Goal: Communication & Community: Answer question/provide support

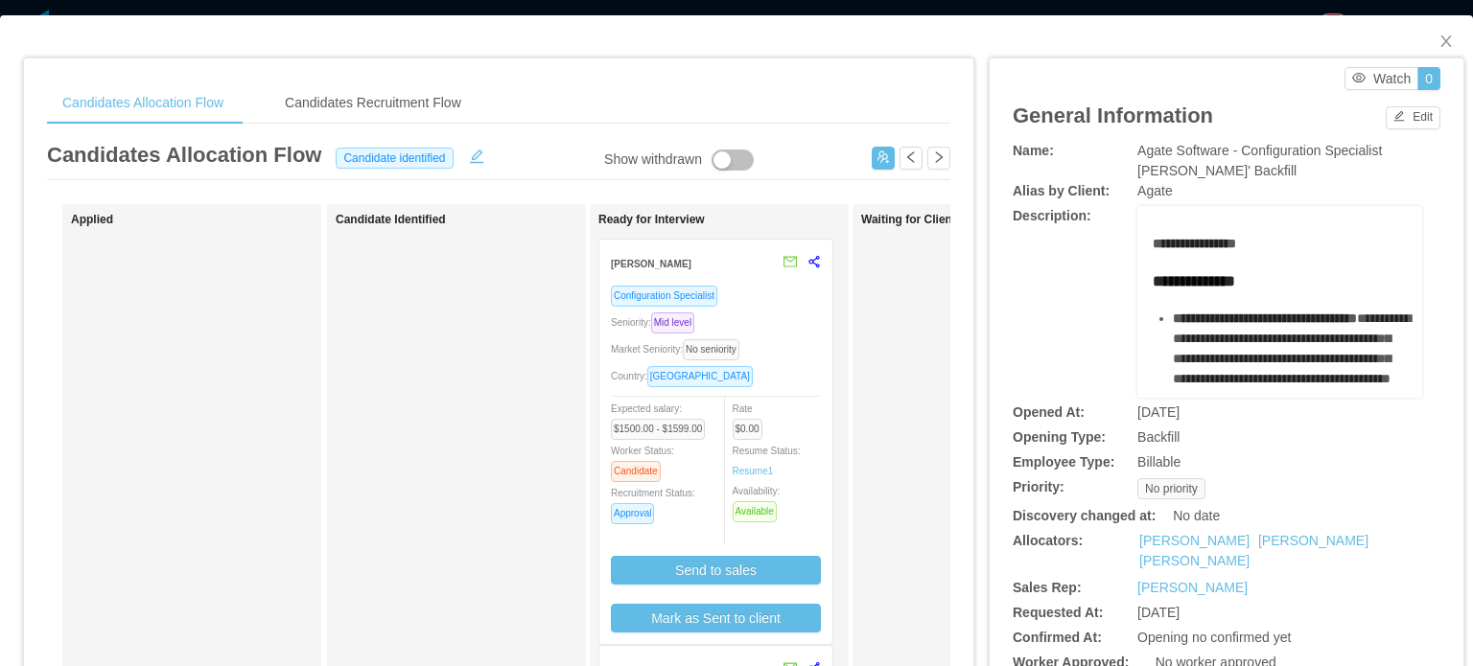
click at [789, 310] on div "Configuration Specialist Seniority: Mid level Market Seniority: No seniority Co…" at bounding box center [716, 459] width 210 height 348
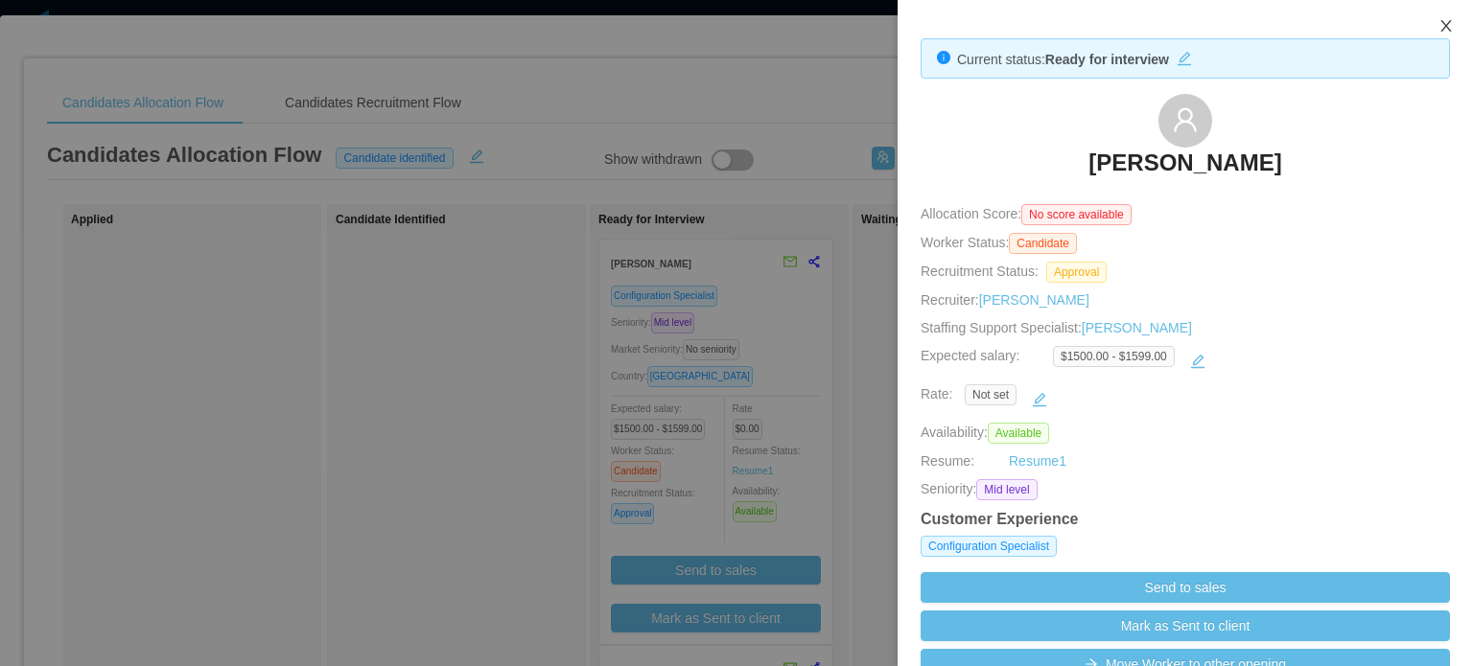
click at [1446, 25] on icon "icon: close" at bounding box center [1445, 25] width 15 height 15
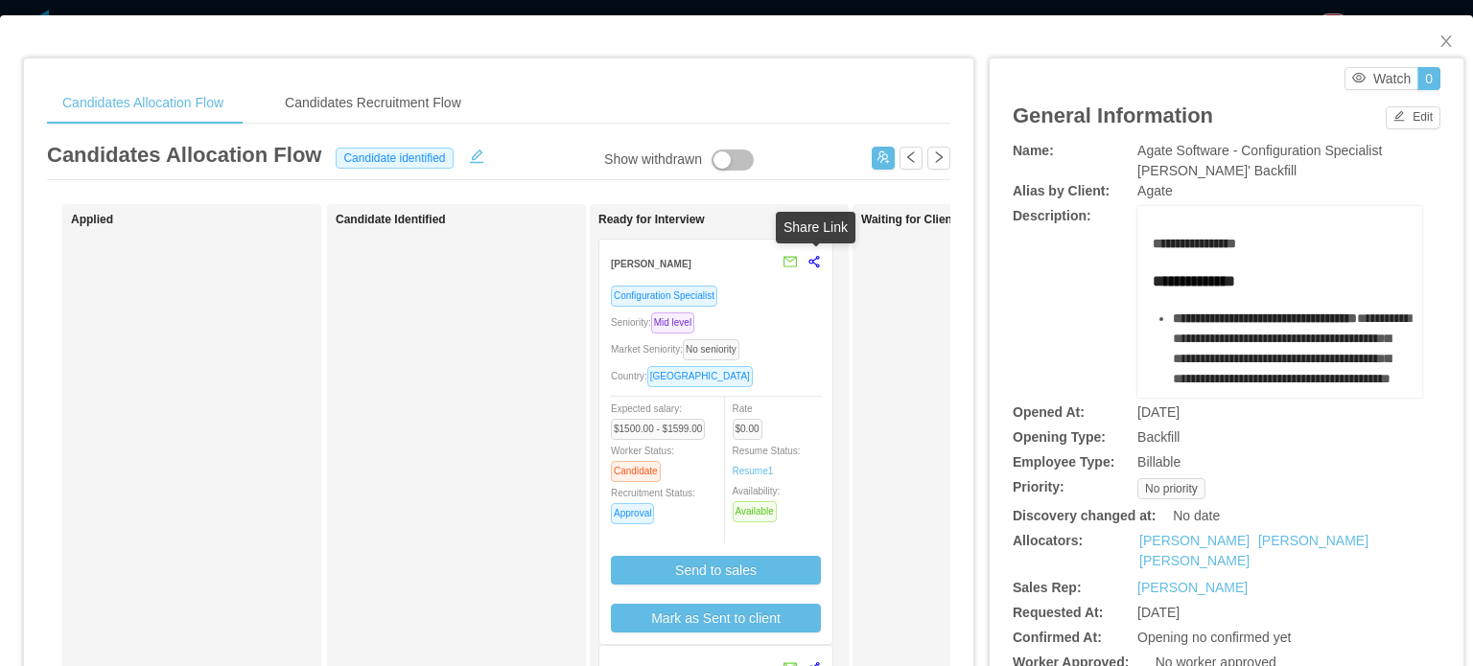
click at [807, 263] on icon "share-alt" at bounding box center [813, 261] width 13 height 13
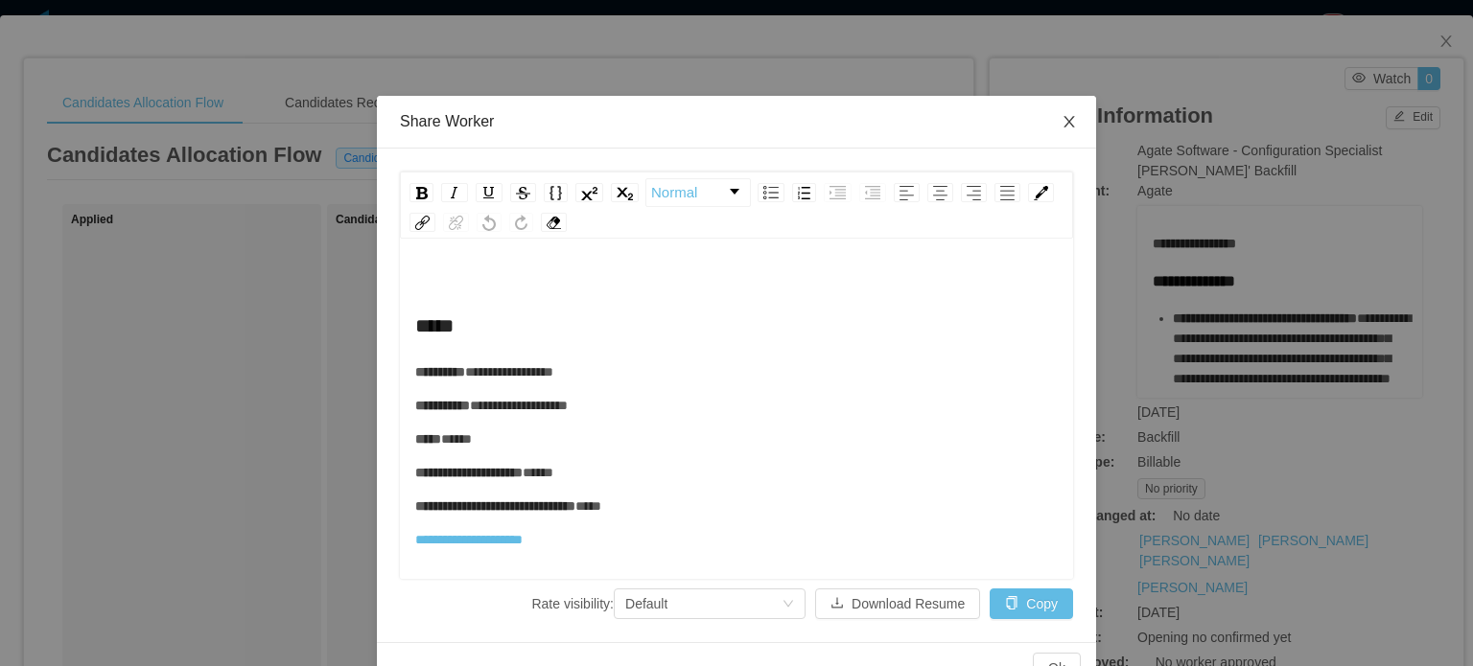
click at [1061, 117] on icon "icon: close" at bounding box center [1068, 121] width 15 height 15
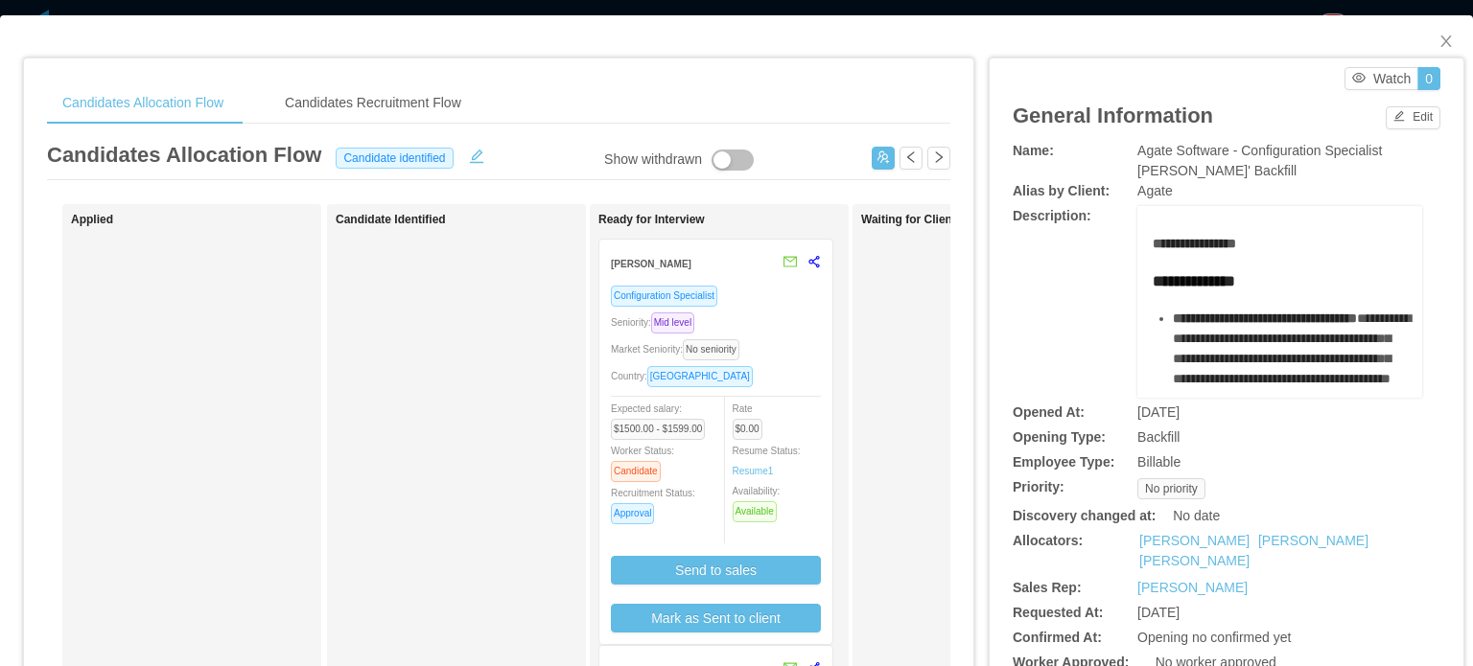
click at [797, 363] on div "Configuration Specialist Seniority: Mid level Market Seniority: No seniority Co…" at bounding box center [716, 459] width 210 height 348
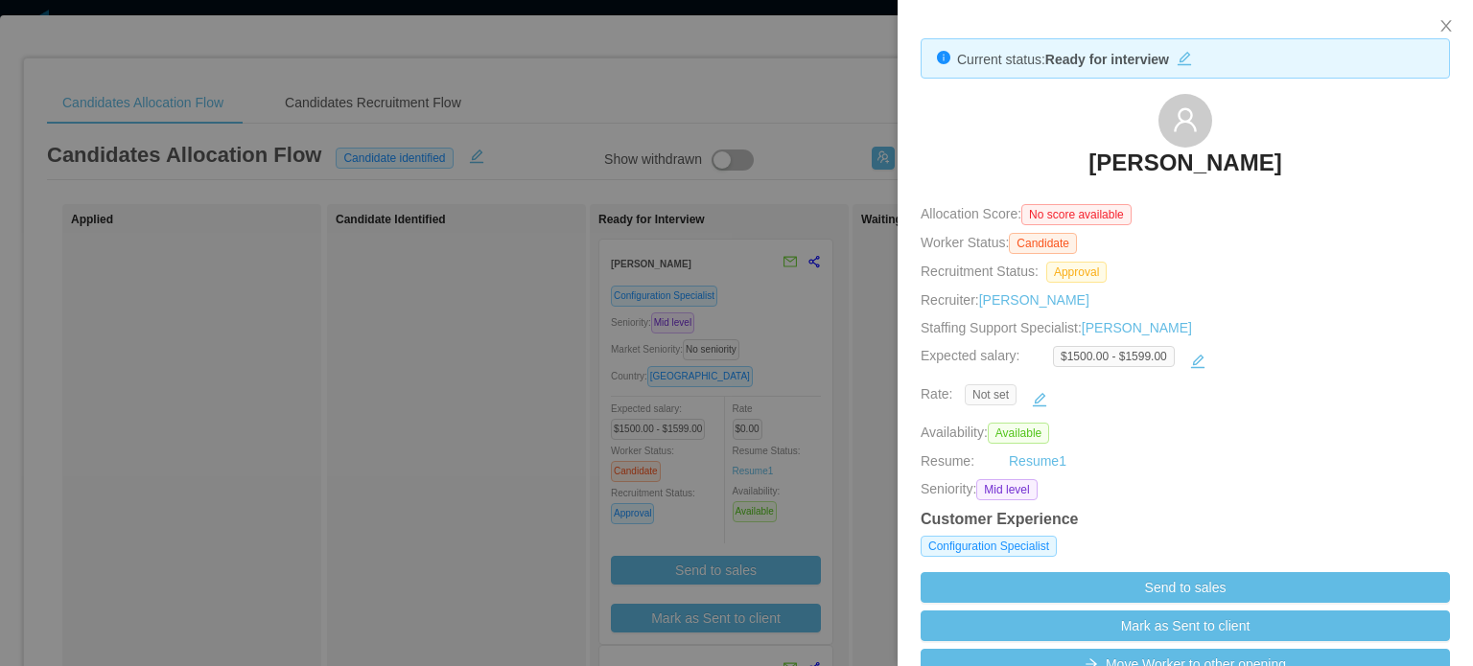
click at [989, 399] on span "Not set" at bounding box center [991, 394] width 52 height 21
click at [1037, 399] on button "button" at bounding box center [1039, 399] width 31 height 31
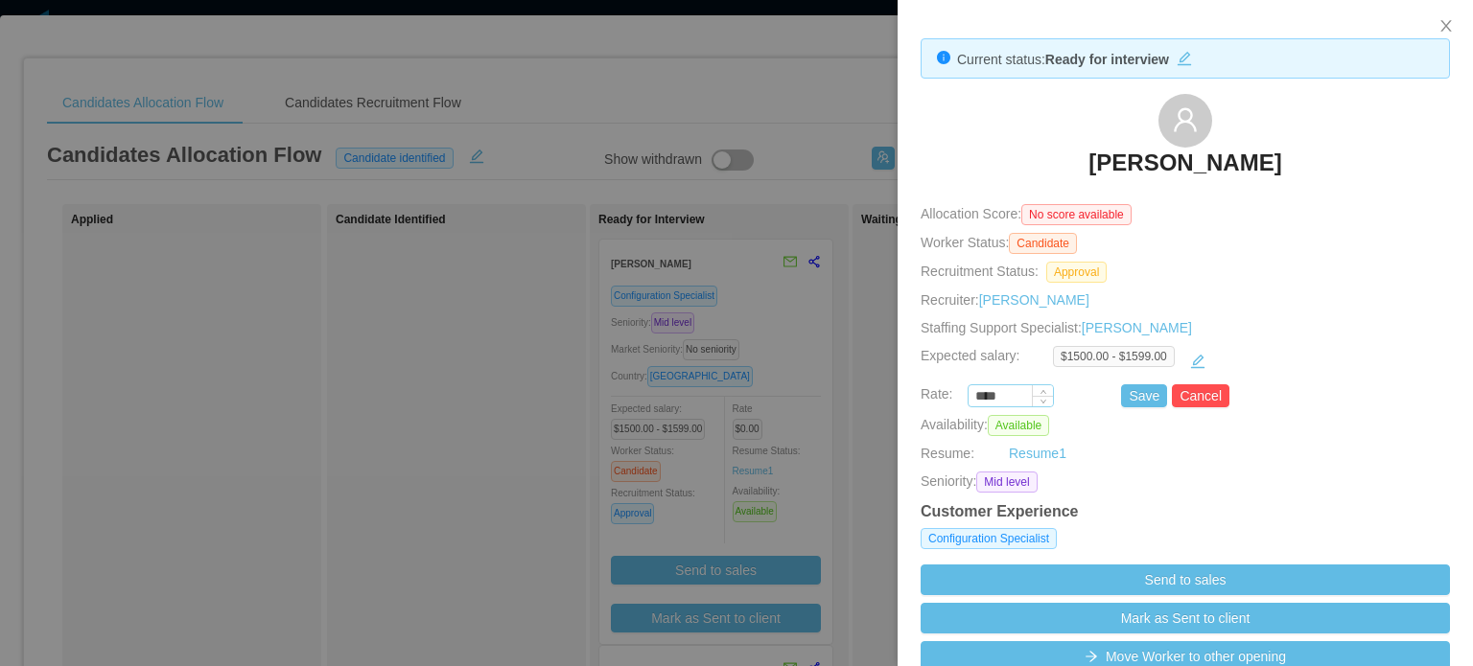
click at [993, 398] on input "****" at bounding box center [1010, 396] width 84 height 21
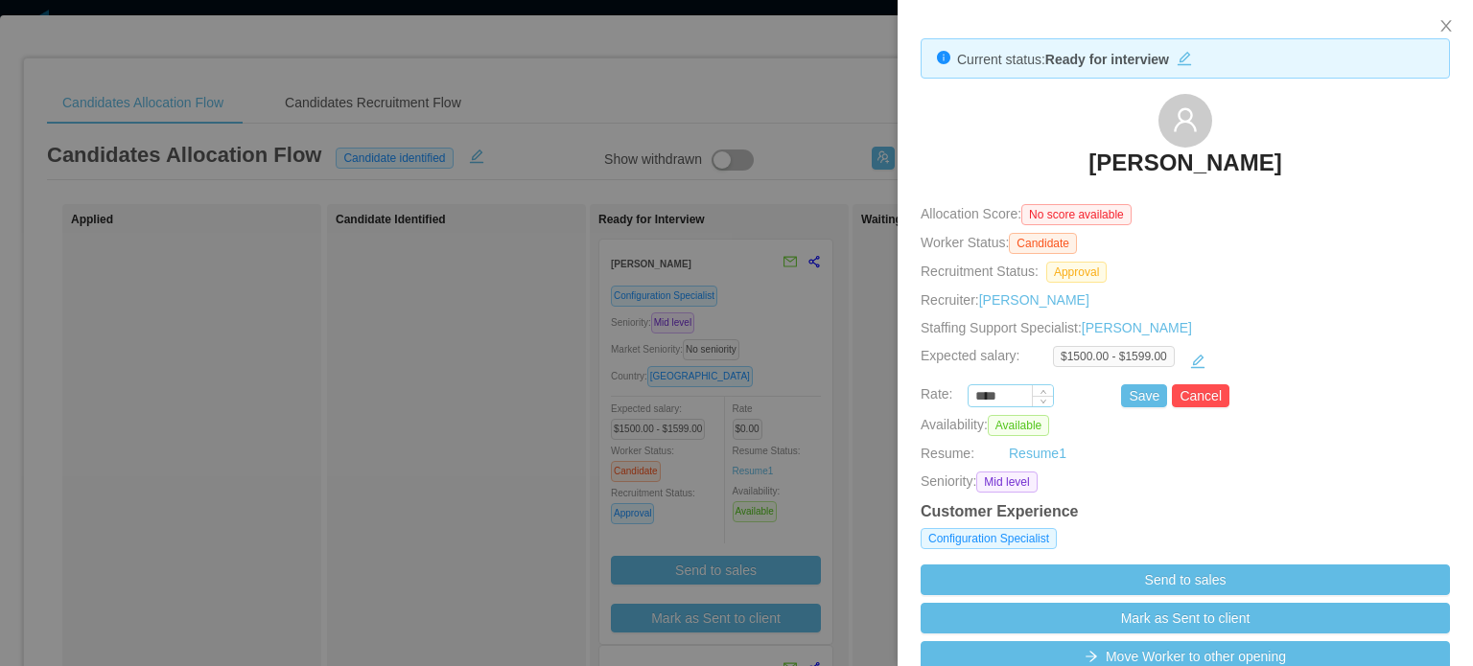
click at [993, 398] on input "****" at bounding box center [1010, 396] width 84 height 21
type input "*******"
click at [1139, 394] on button "Save" at bounding box center [1144, 395] width 46 height 23
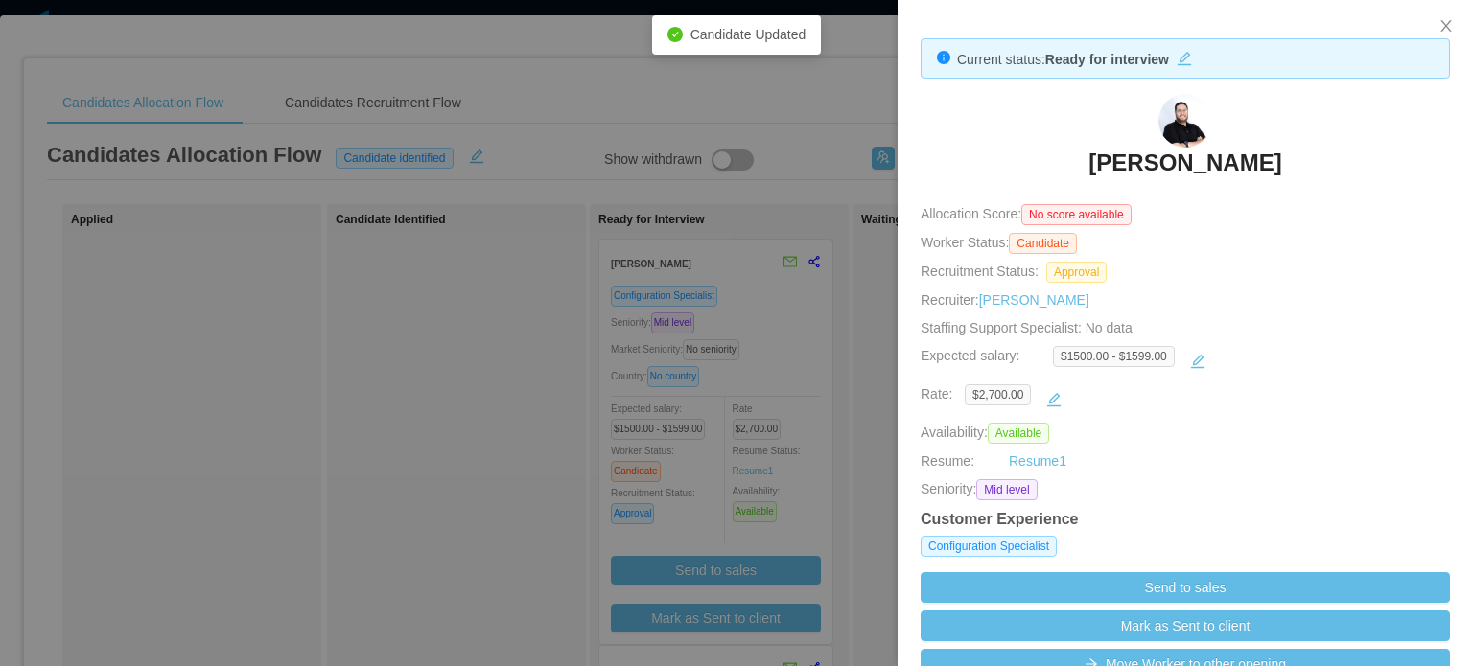
click at [878, 308] on div at bounding box center [736, 333] width 1473 height 666
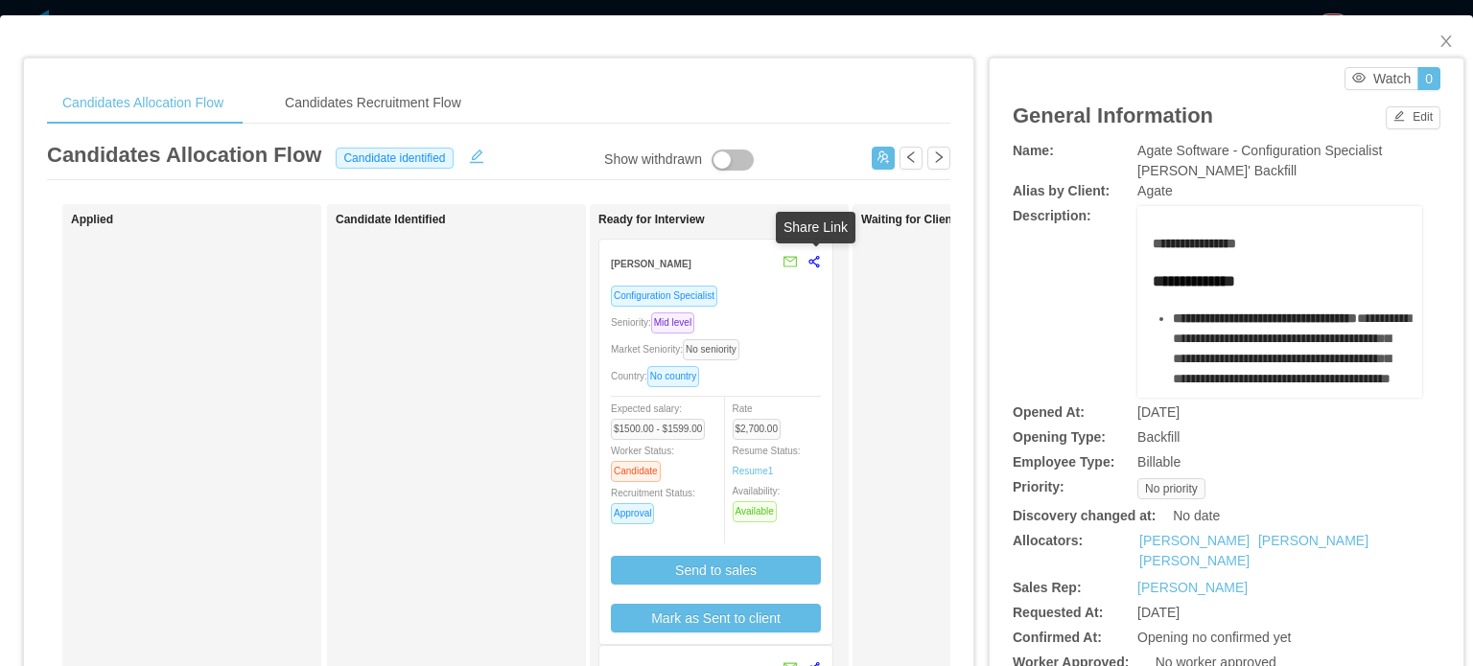
click at [811, 263] on icon "share-alt" at bounding box center [813, 261] width 13 height 13
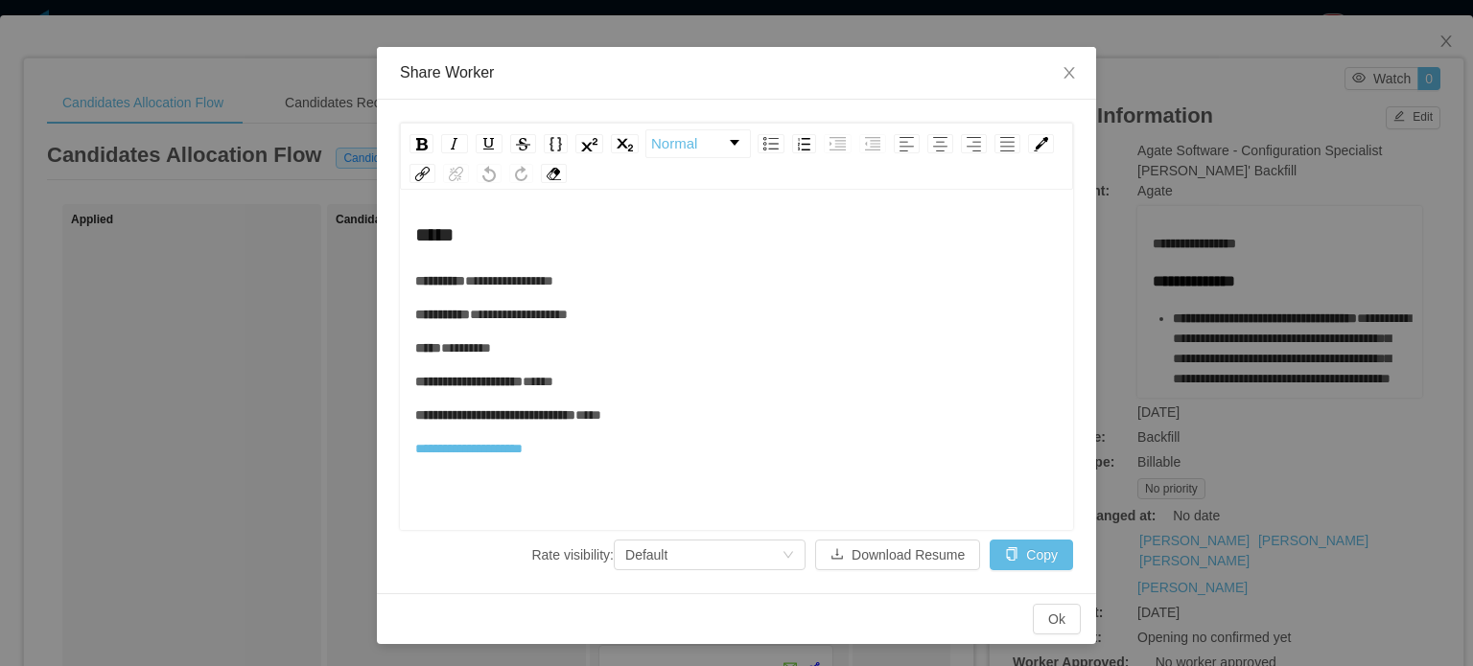
scroll to position [48, 0]
click at [462, 443] on img "rdw-editor" at bounding box center [465, 450] width 14 height 14
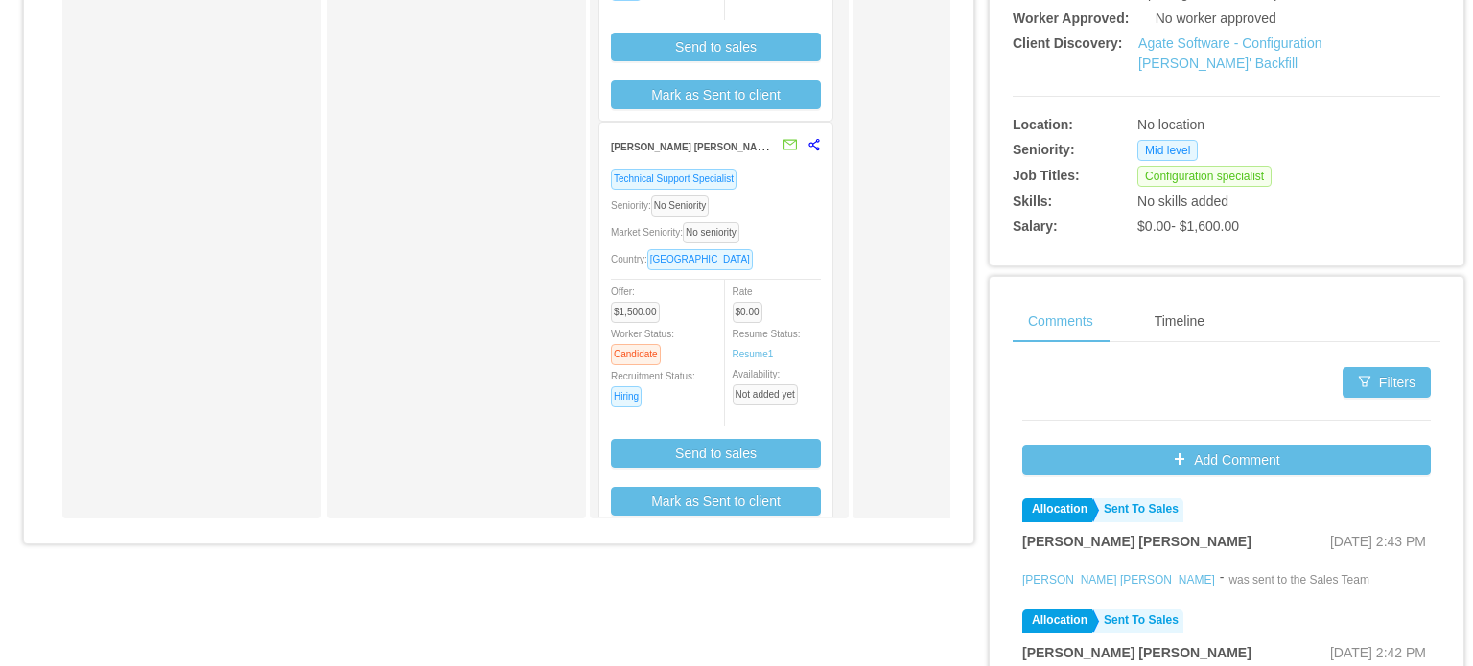
scroll to position [304, 0]
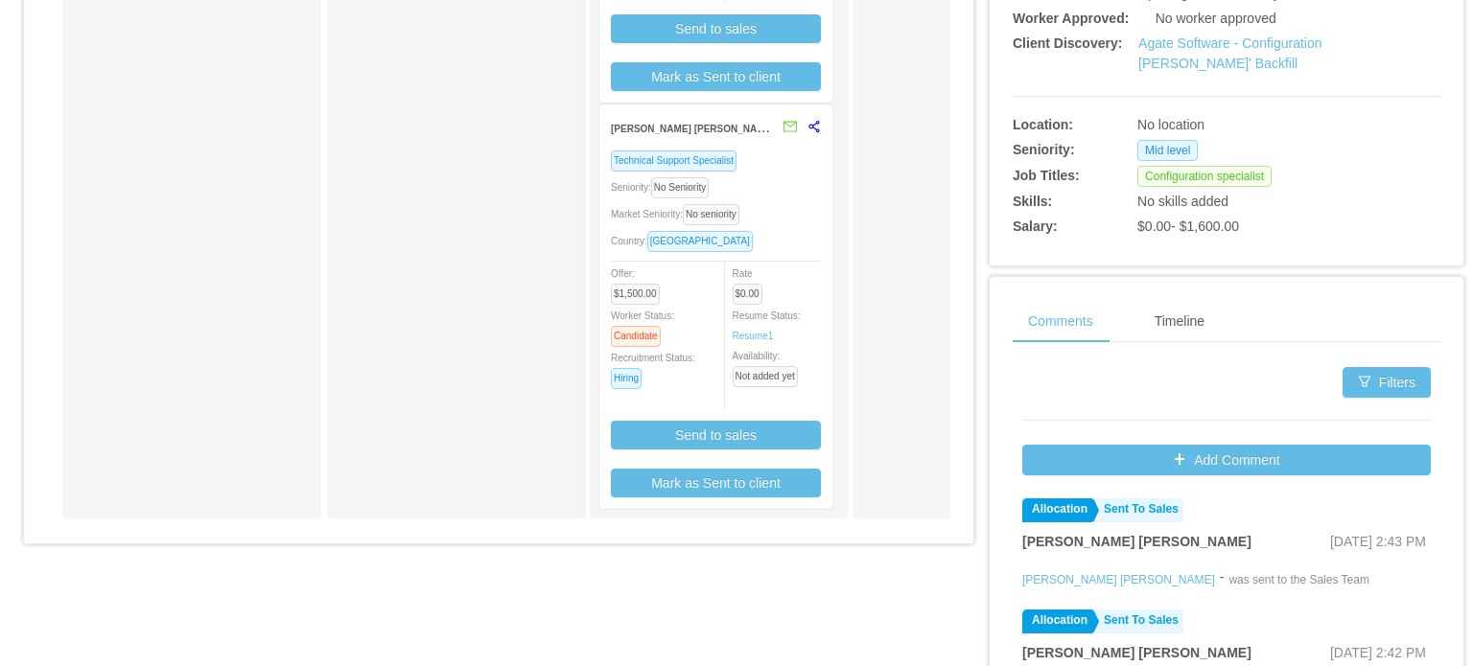
click at [788, 220] on div "Market Seniority: No seniority" at bounding box center [716, 214] width 210 height 22
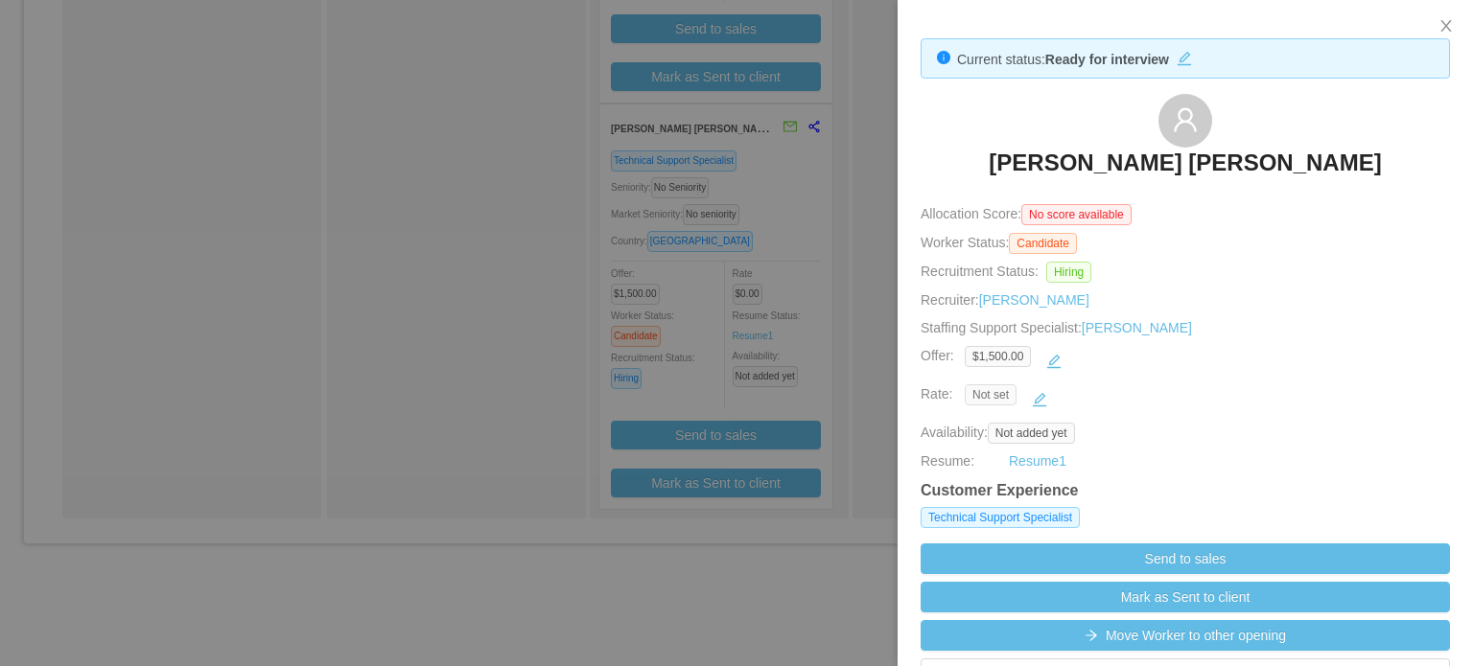
click at [986, 397] on span "Not set" at bounding box center [991, 394] width 52 height 21
click at [1047, 404] on button "button" at bounding box center [1039, 399] width 31 height 31
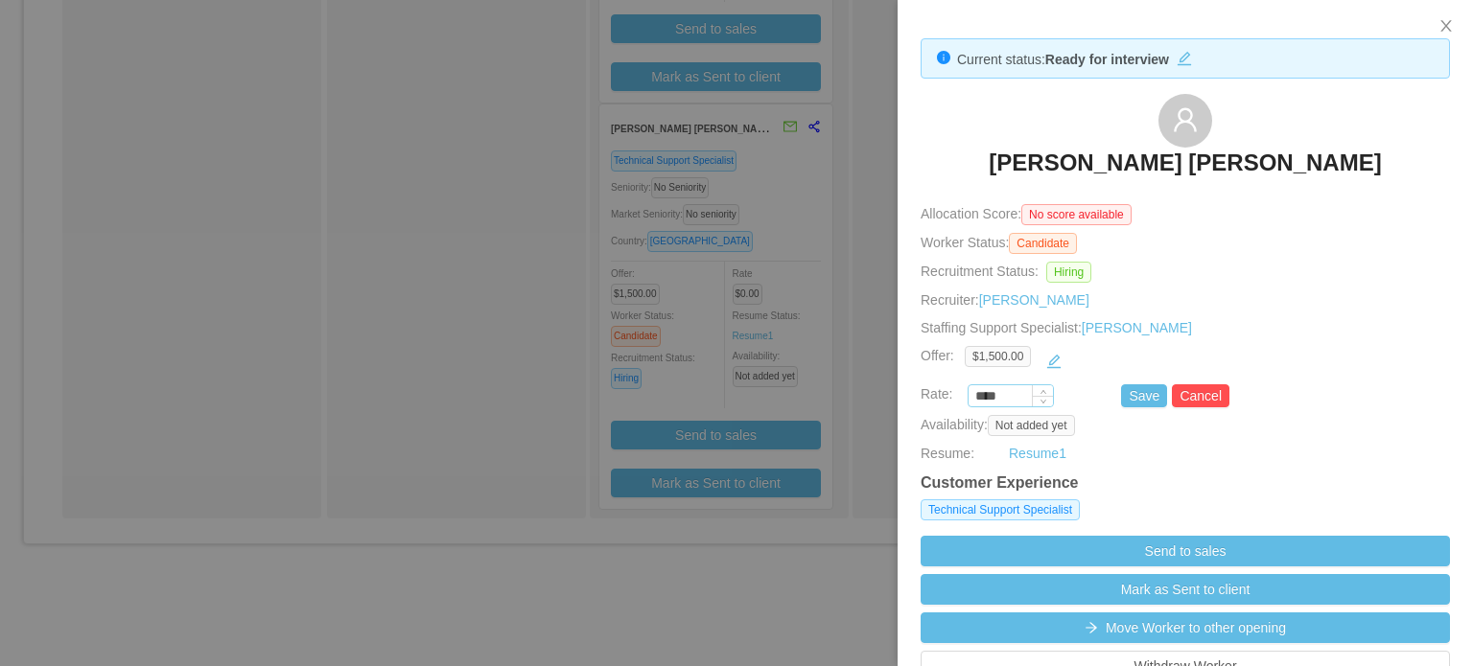
click at [989, 394] on input "****" at bounding box center [1010, 396] width 84 height 21
type input "*******"
click at [1139, 403] on button "Save" at bounding box center [1144, 395] width 46 height 23
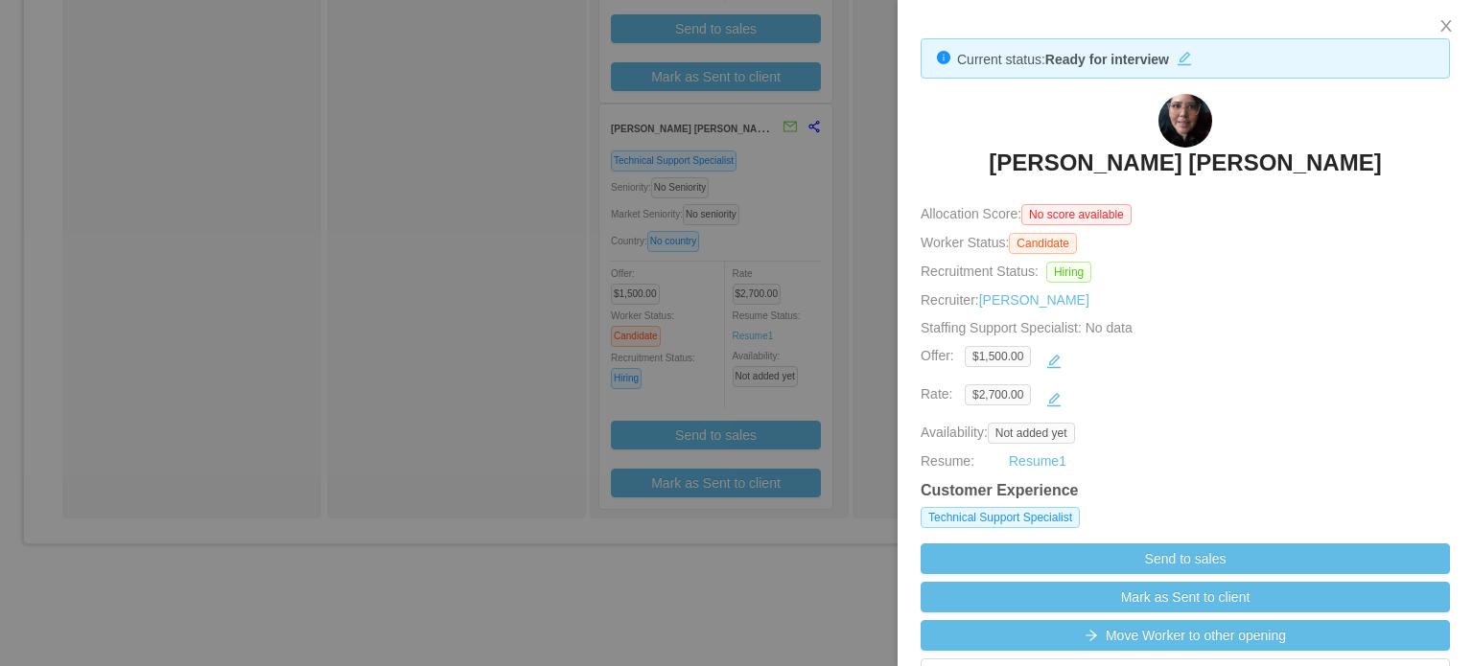
click at [874, 170] on div at bounding box center [736, 333] width 1473 height 666
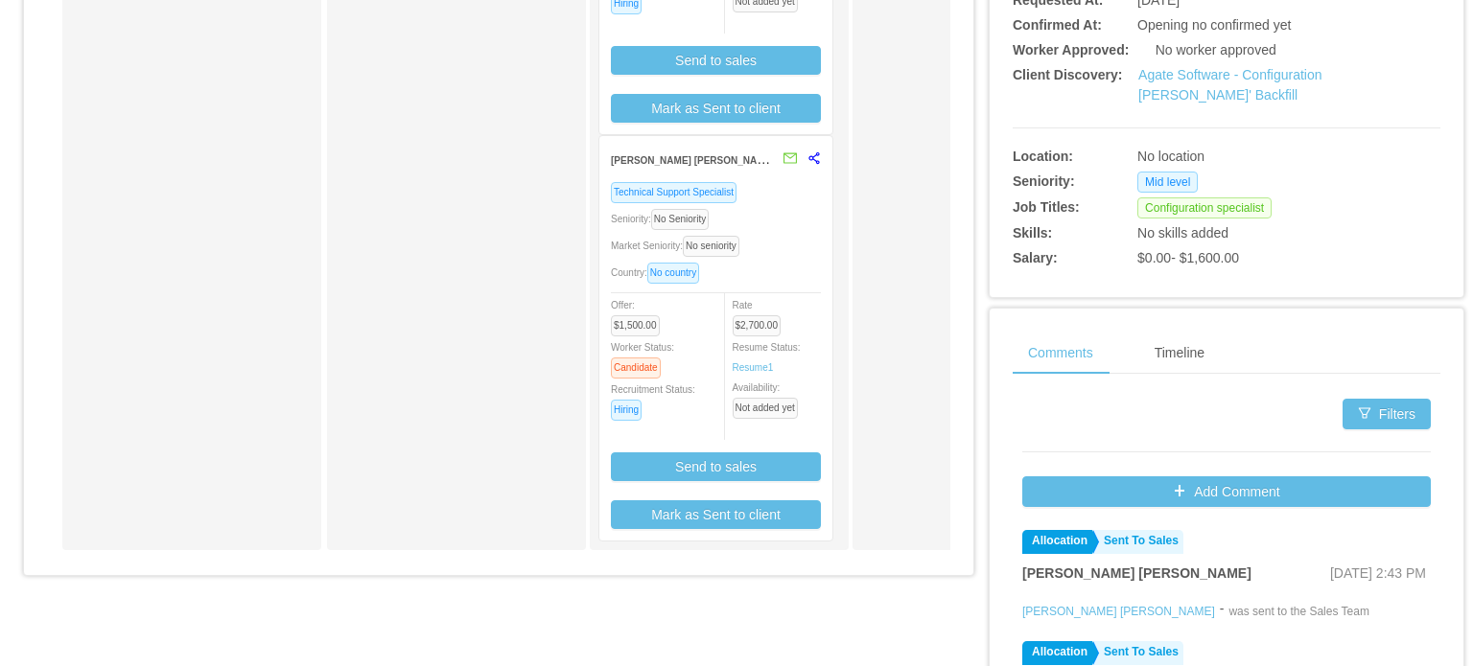
scroll to position [598, 0]
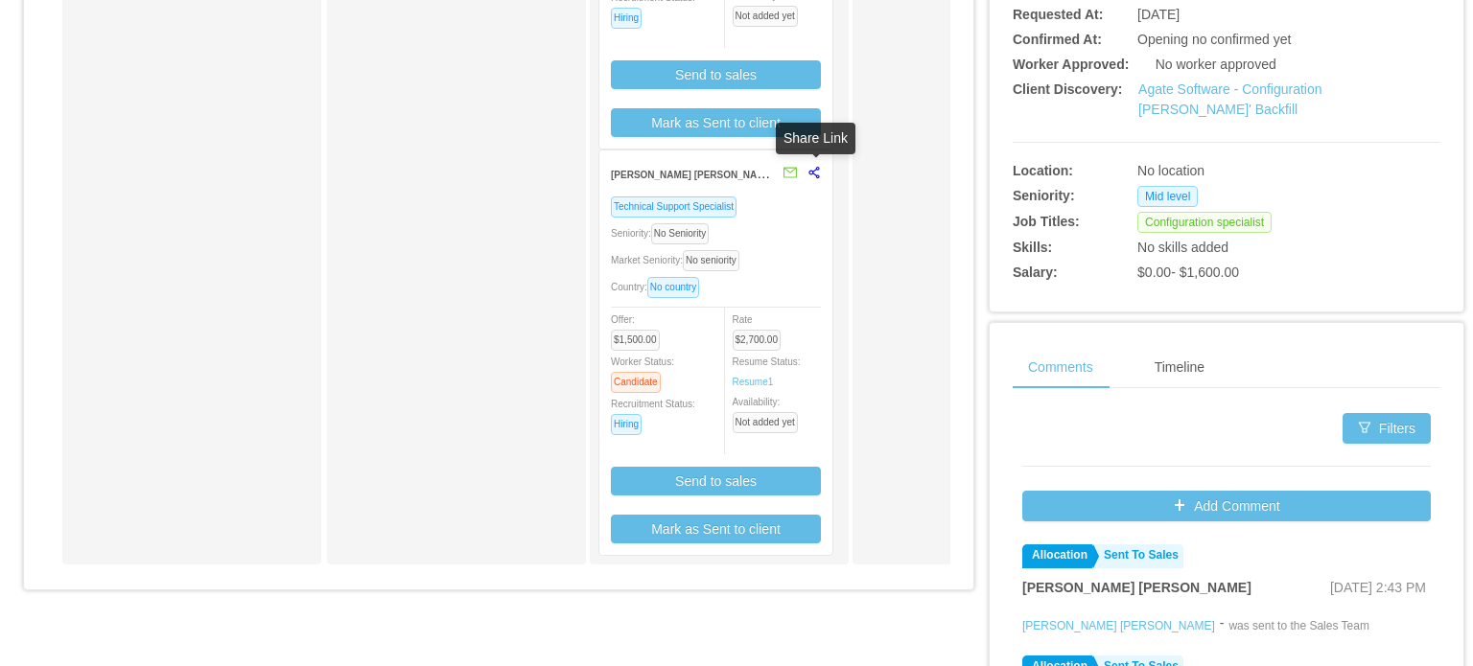
click at [813, 170] on icon "share-alt" at bounding box center [813, 172] width 13 height 13
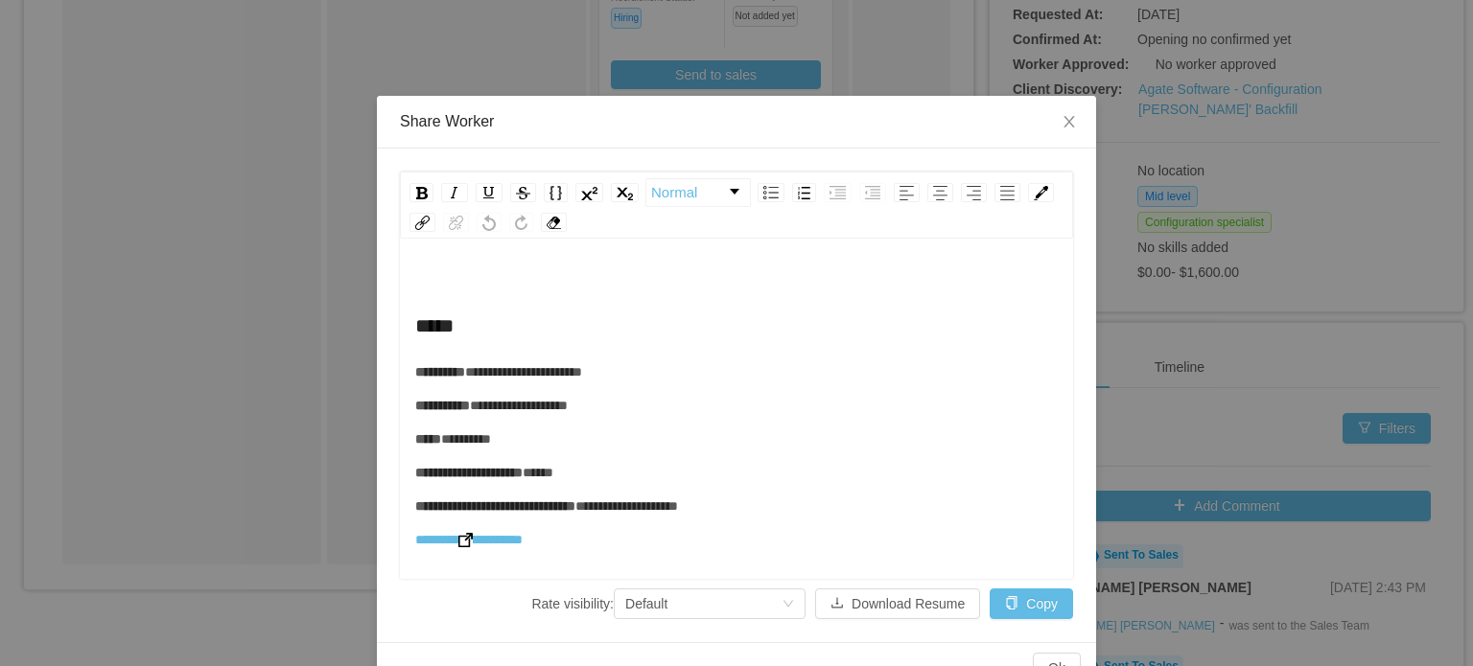
click at [468, 540] on img "rdw-editor" at bounding box center [465, 540] width 14 height 14
click at [1063, 118] on icon "icon: close" at bounding box center [1068, 122] width 11 height 12
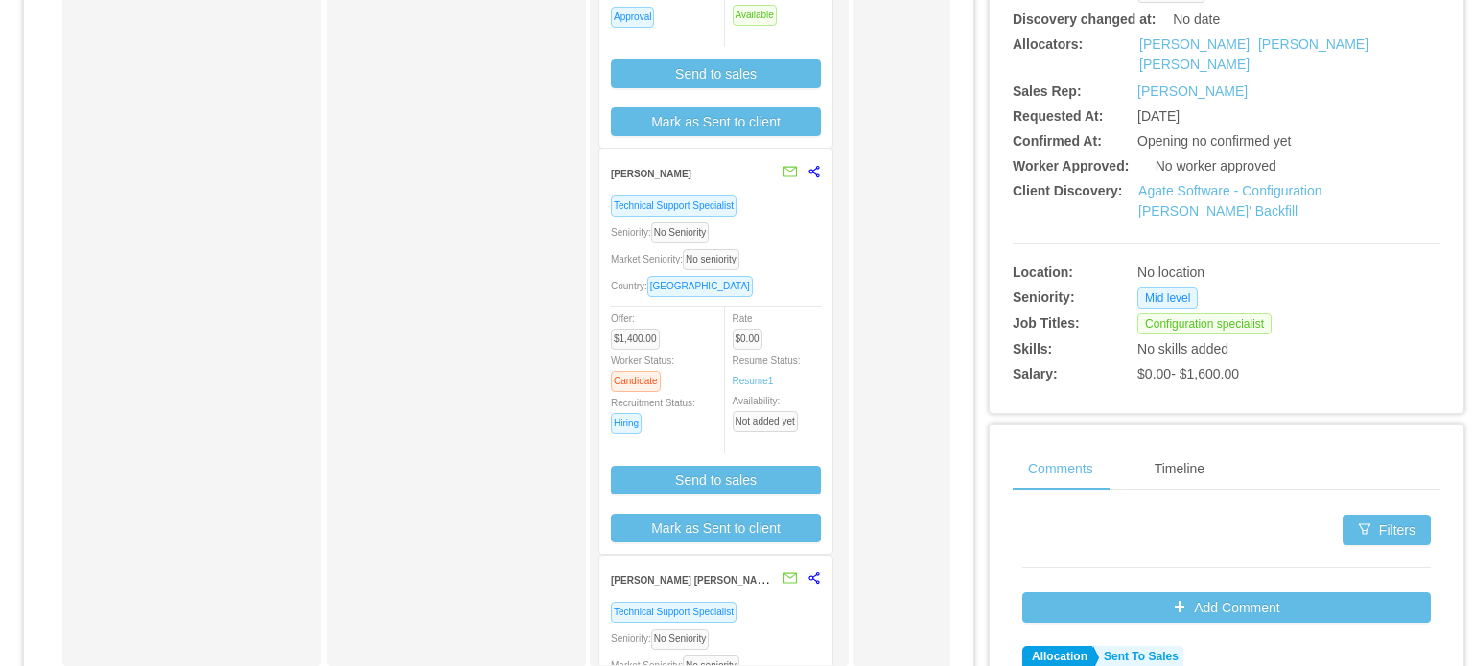
scroll to position [495, 0]
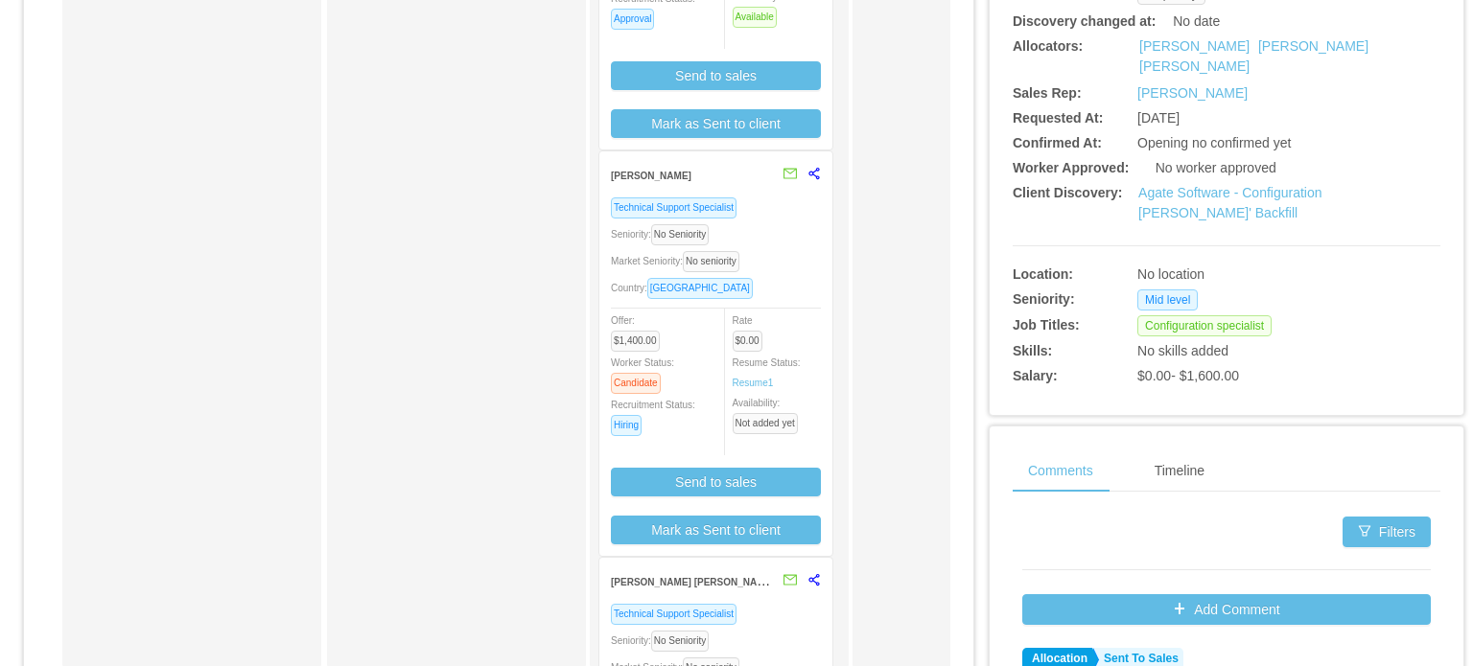
click at [771, 248] on div "Technical Support Specialist Seniority: No Seniority Market Seniority: No senio…" at bounding box center [716, 371] width 210 height 348
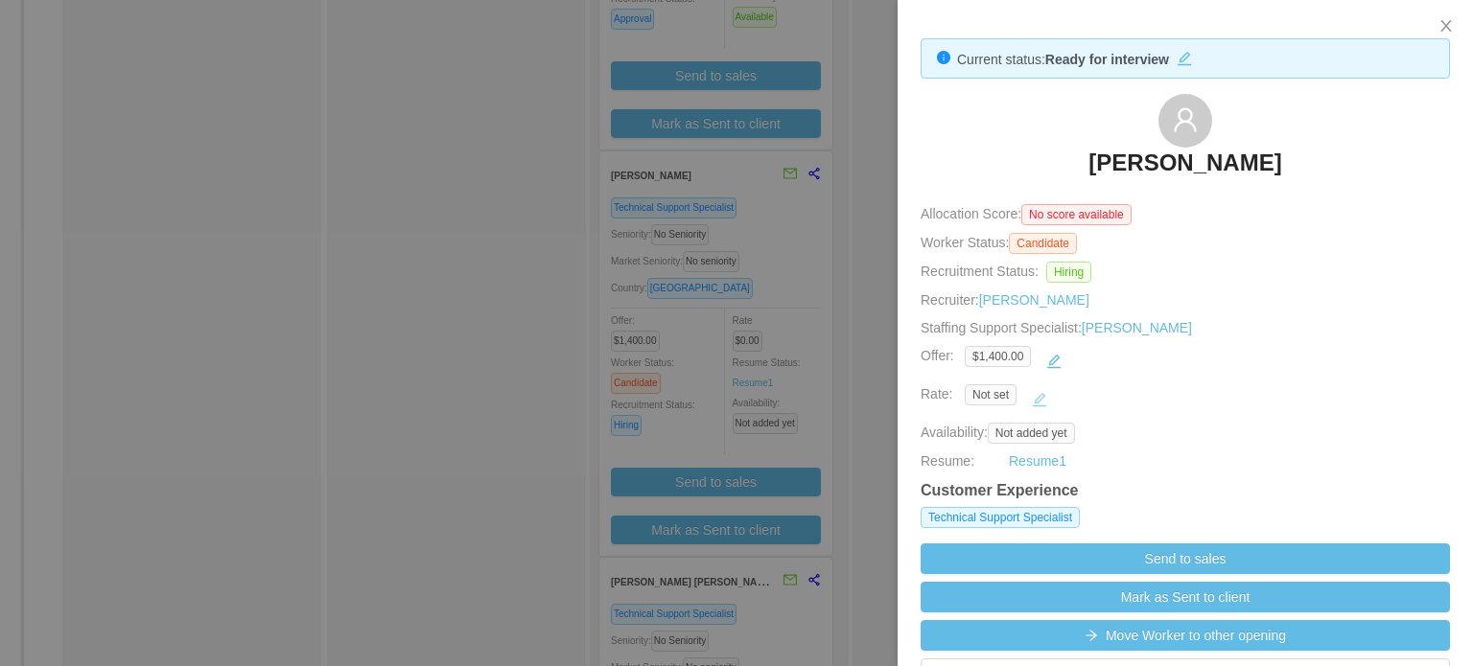
click at [1030, 399] on button "button" at bounding box center [1039, 399] width 31 height 31
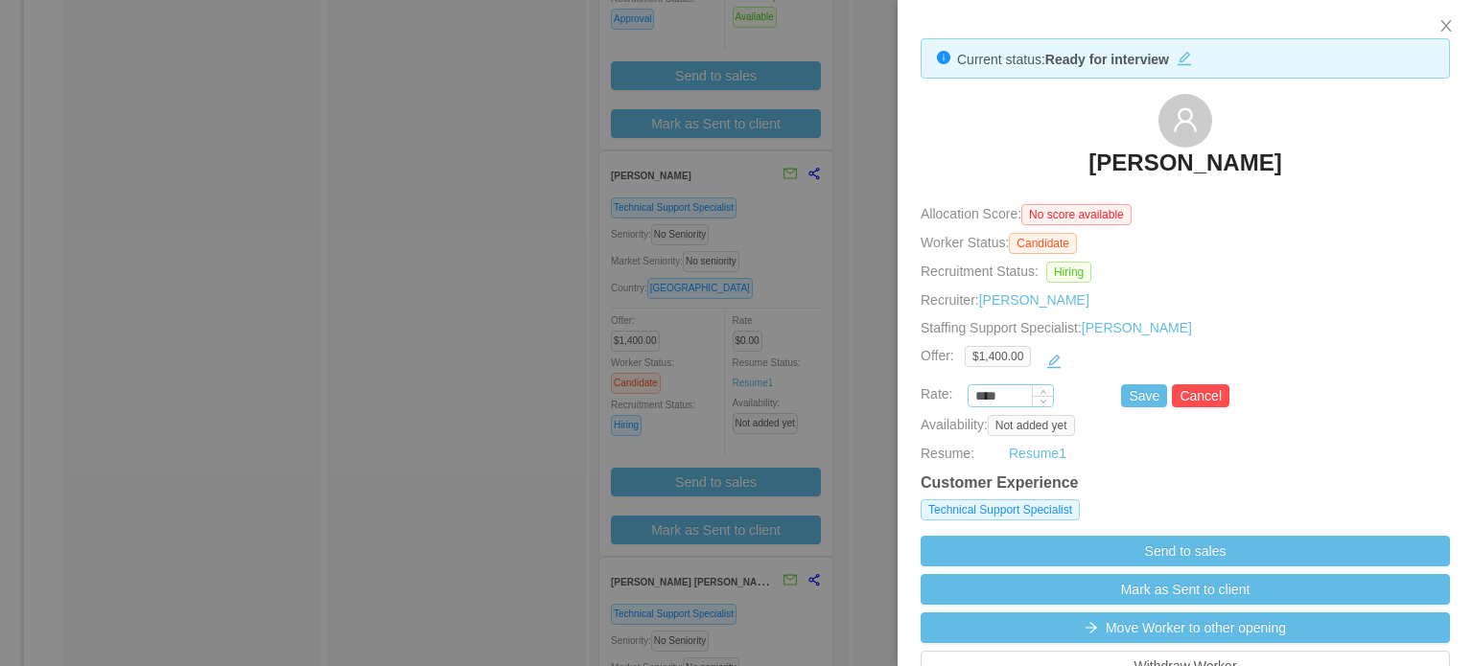
click at [988, 392] on input "****" at bounding box center [1010, 396] width 84 height 21
type input "*******"
click at [1135, 404] on button "Save" at bounding box center [1144, 395] width 46 height 23
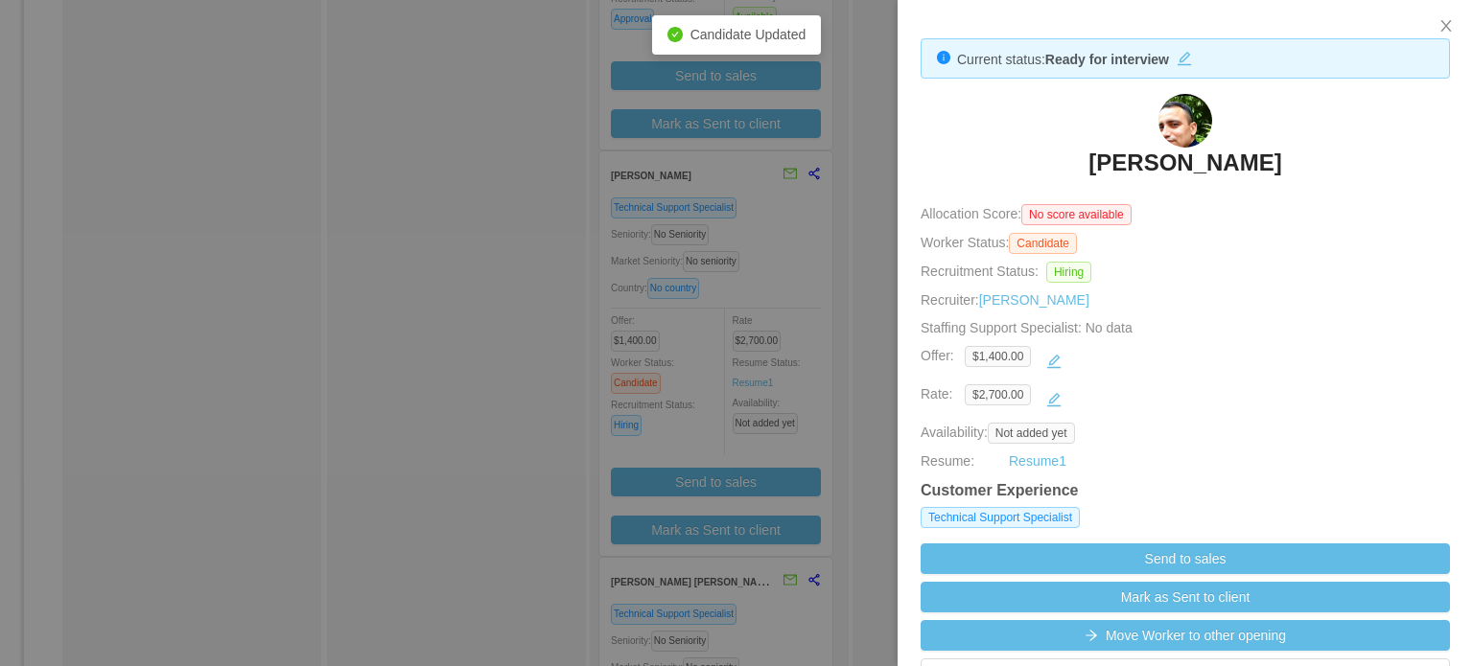
click at [888, 471] on div at bounding box center [736, 333] width 1473 height 666
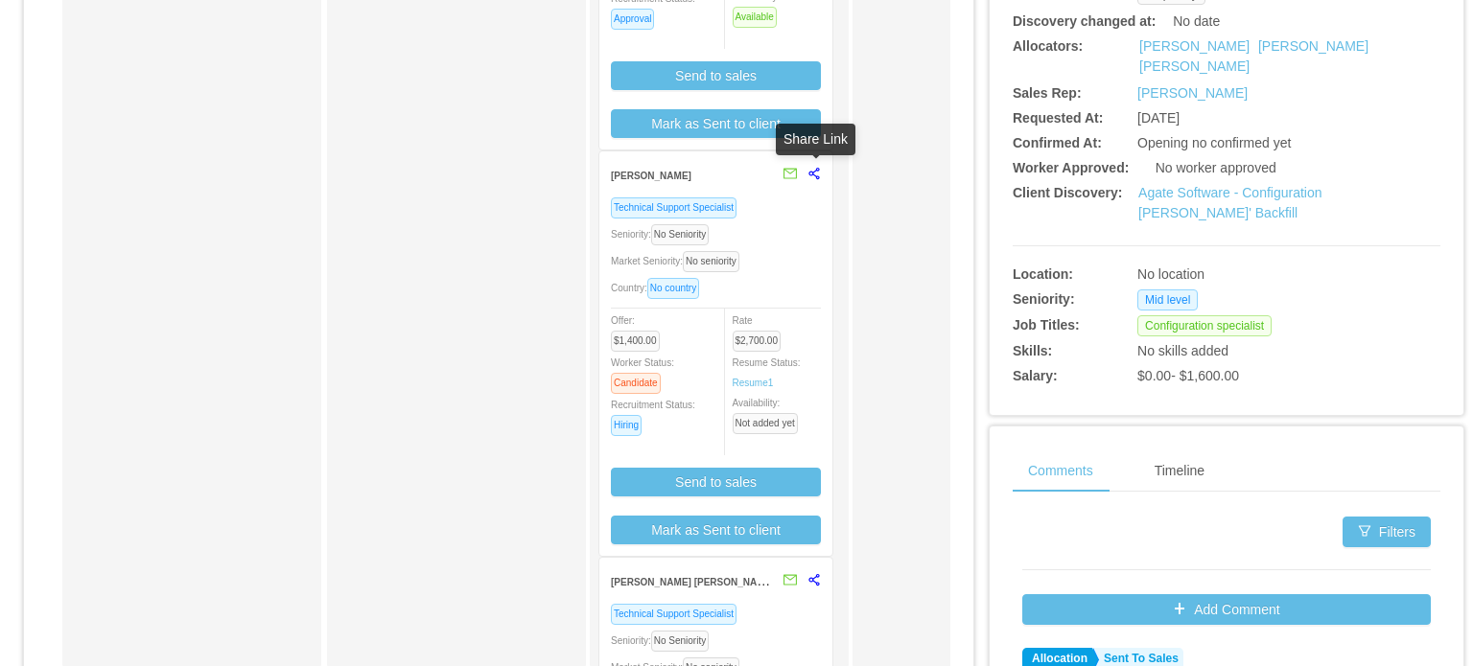
click at [817, 175] on icon "share-alt" at bounding box center [813, 173] width 13 height 13
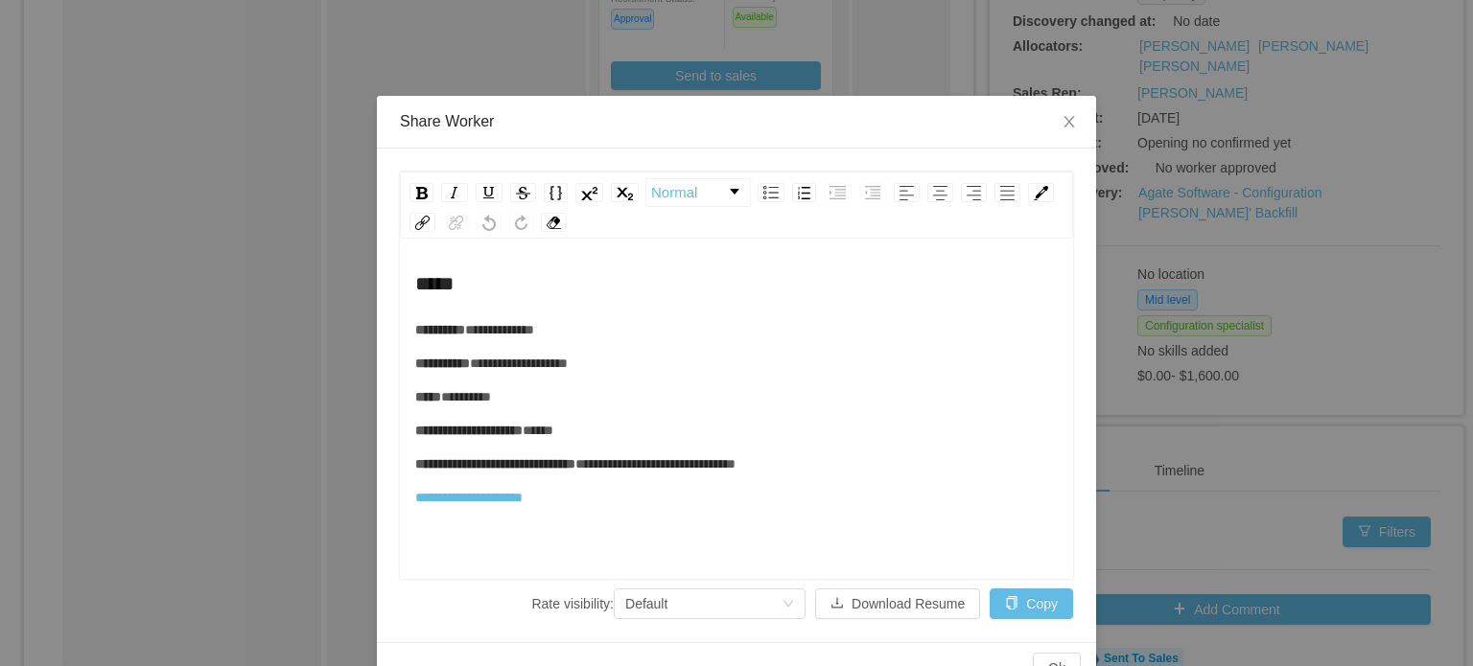
scroll to position [41, 0]
click at [469, 500] on img "rdw-editor" at bounding box center [465, 499] width 14 height 14
click at [1061, 127] on icon "icon: close" at bounding box center [1068, 121] width 15 height 15
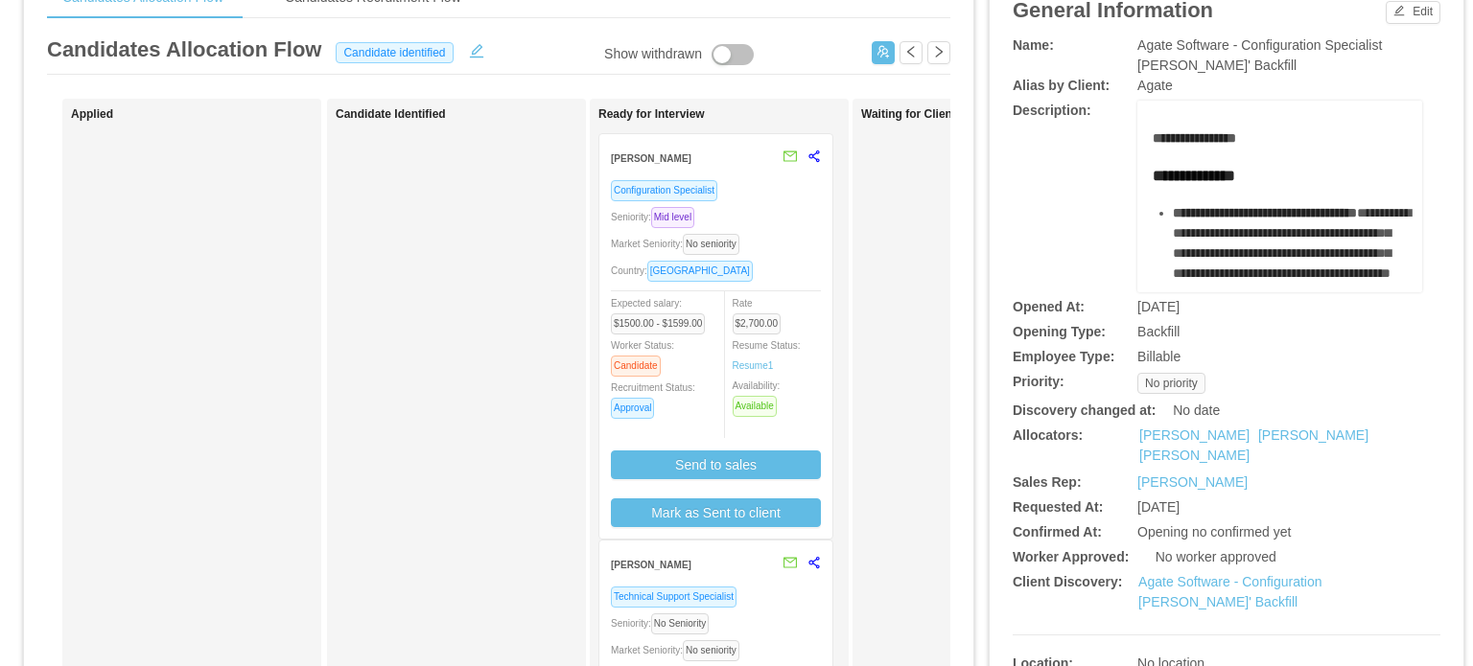
scroll to position [104, 0]
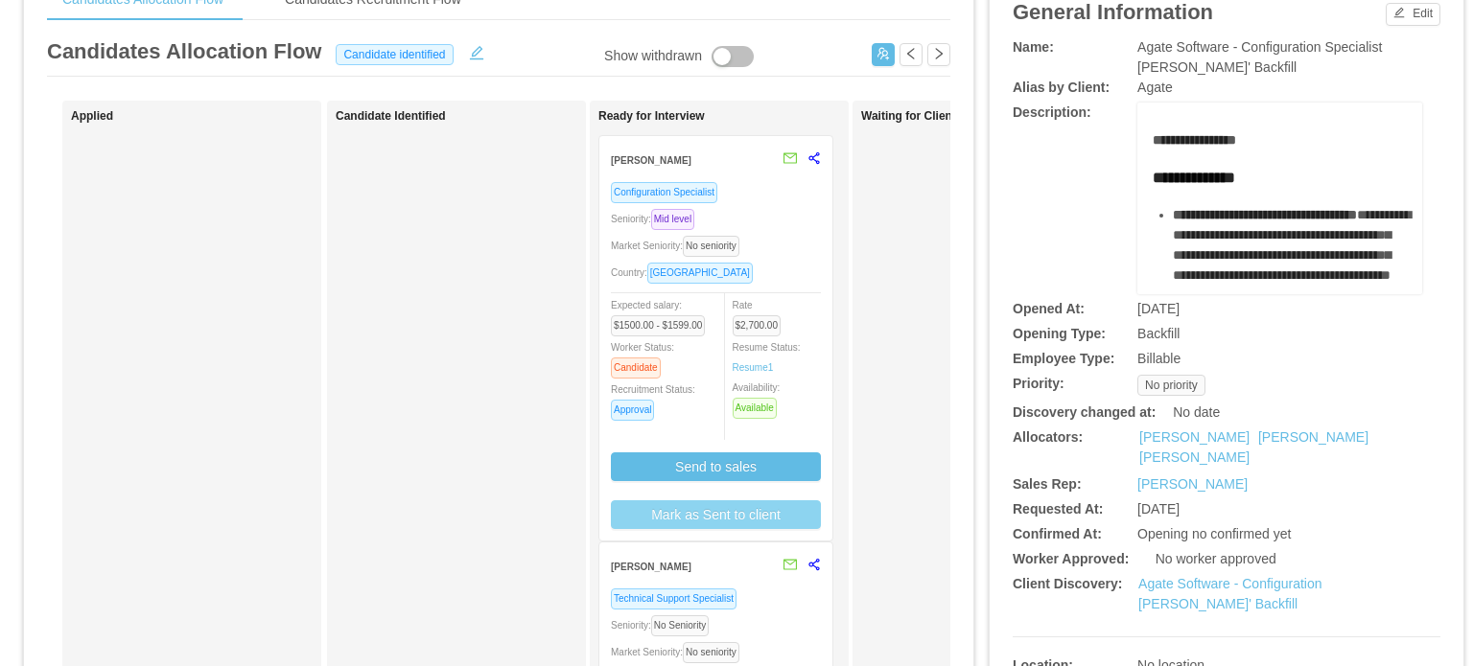
click at [752, 510] on button "Mark as Sent to client" at bounding box center [716, 515] width 210 height 29
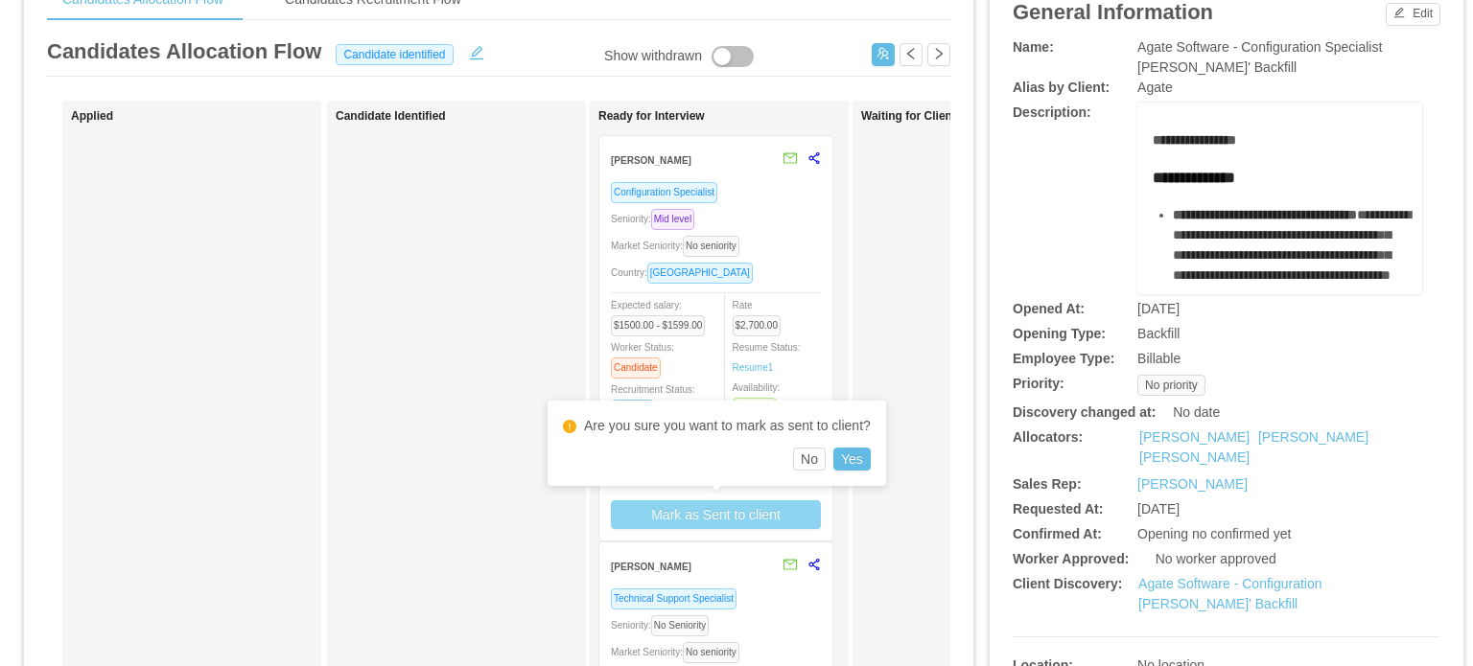
click at [853, 475] on div "Are you sure you want to mark as sent to client? No Yes" at bounding box center [716, 443] width 338 height 85
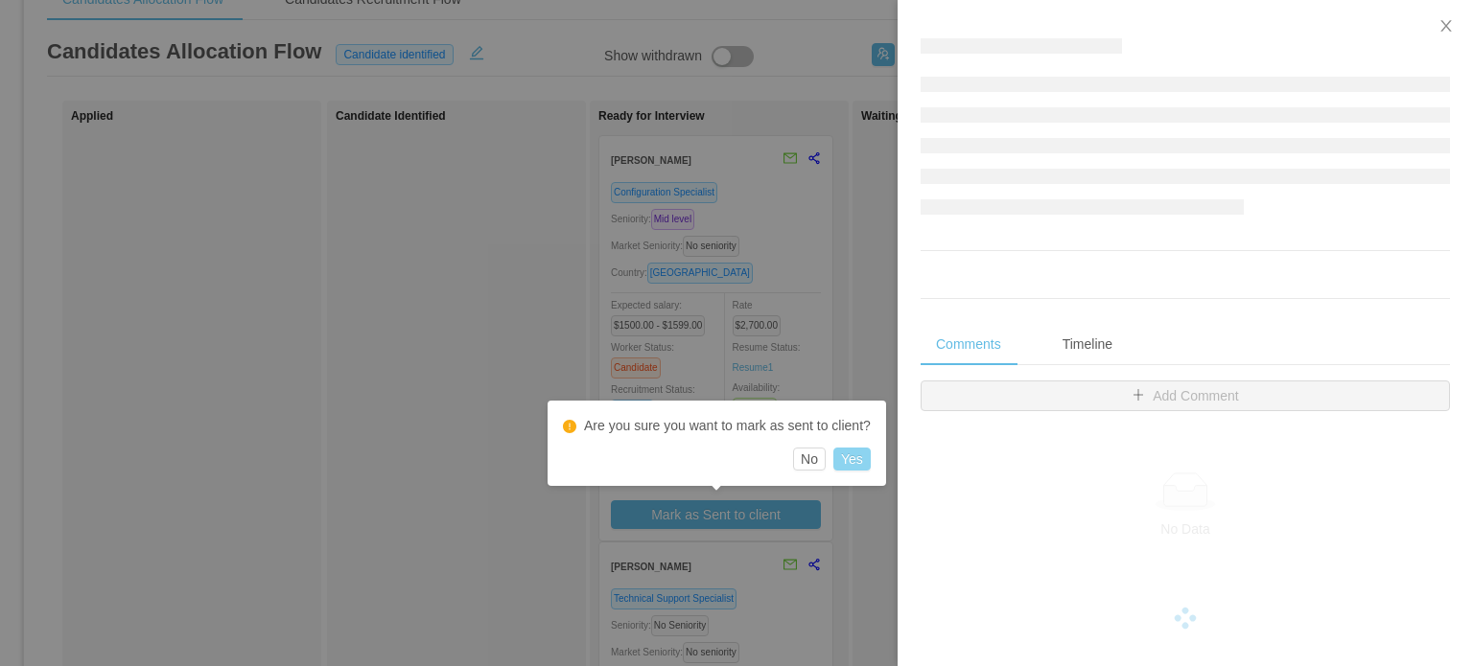
click at [855, 454] on button "Yes" at bounding box center [851, 459] width 37 height 23
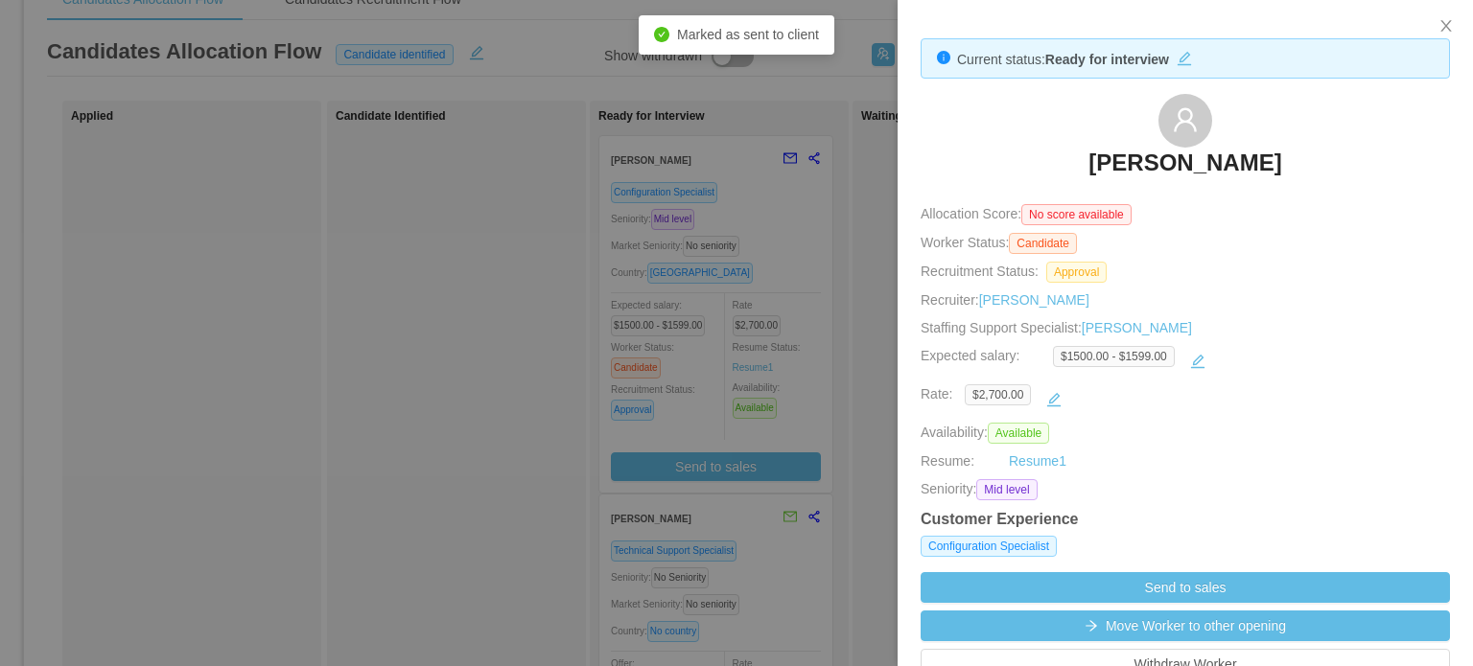
click at [855, 454] on div at bounding box center [736, 333] width 1473 height 666
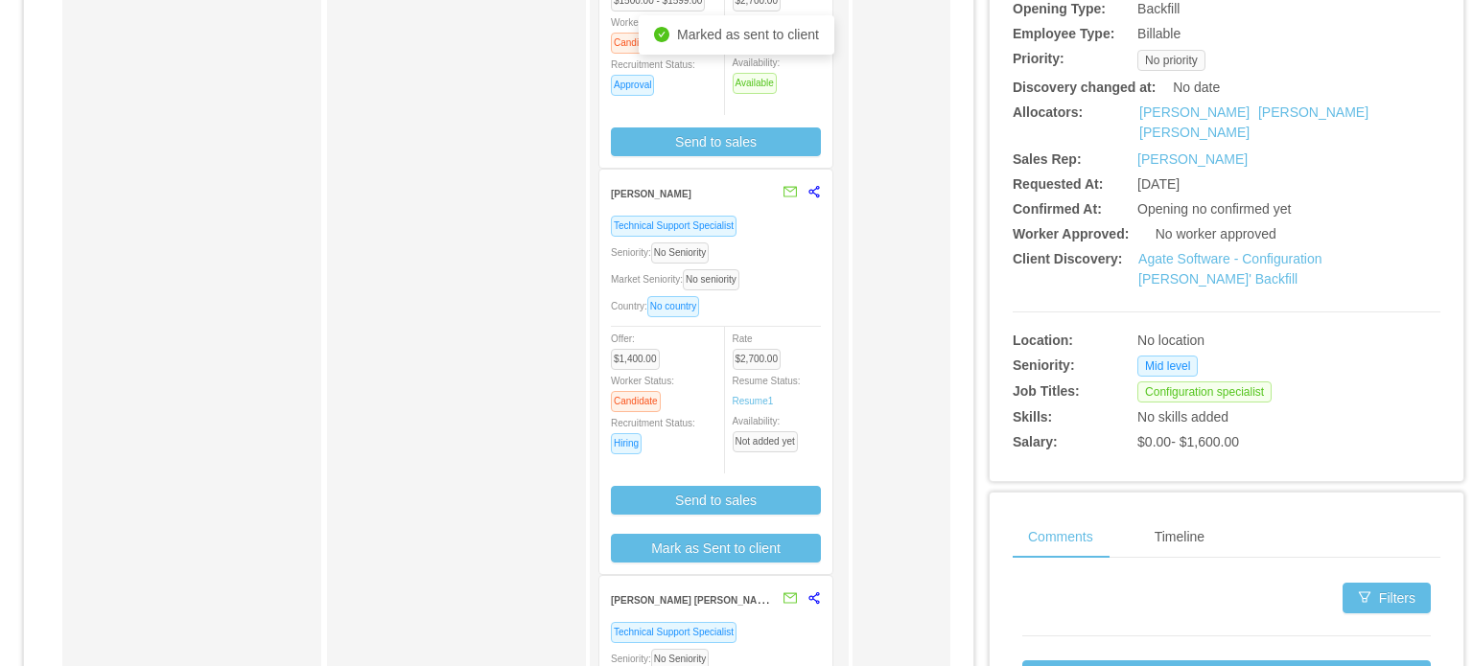
scroll to position [456, 0]
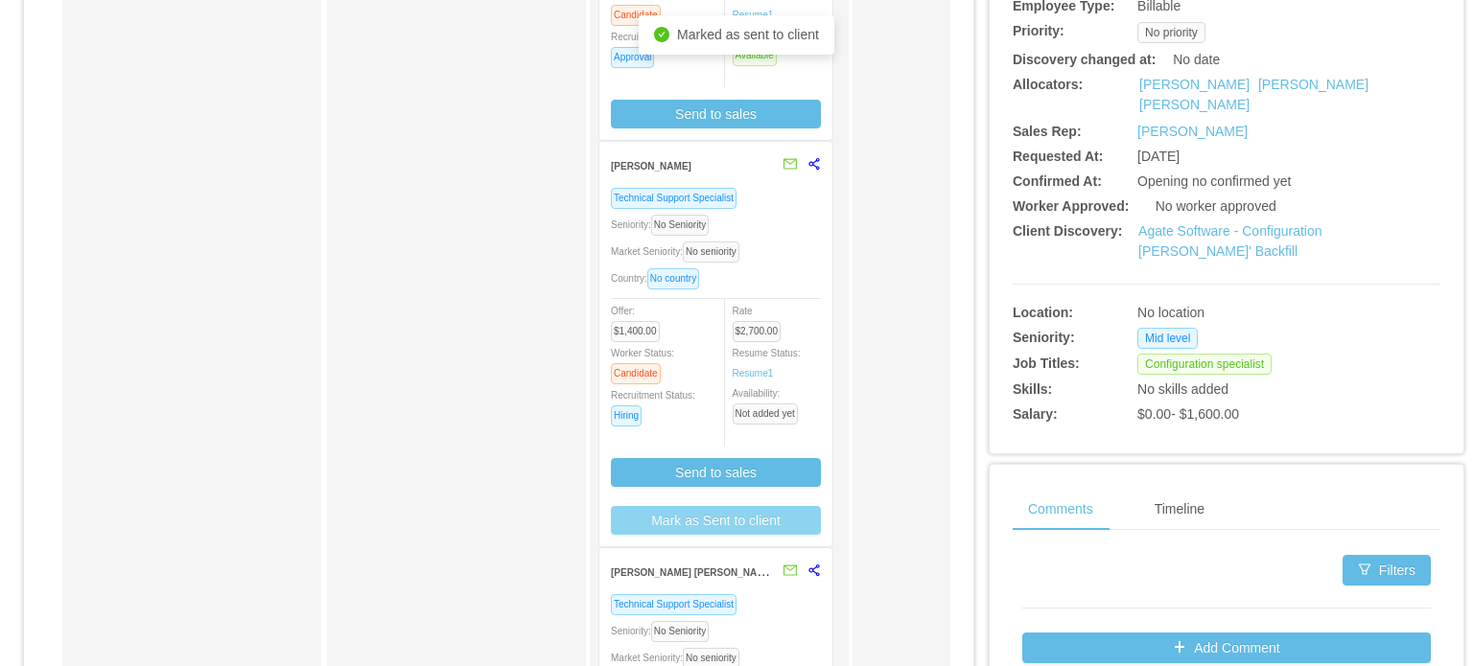
click at [734, 520] on button "Mark as Sent to client" at bounding box center [716, 520] width 210 height 29
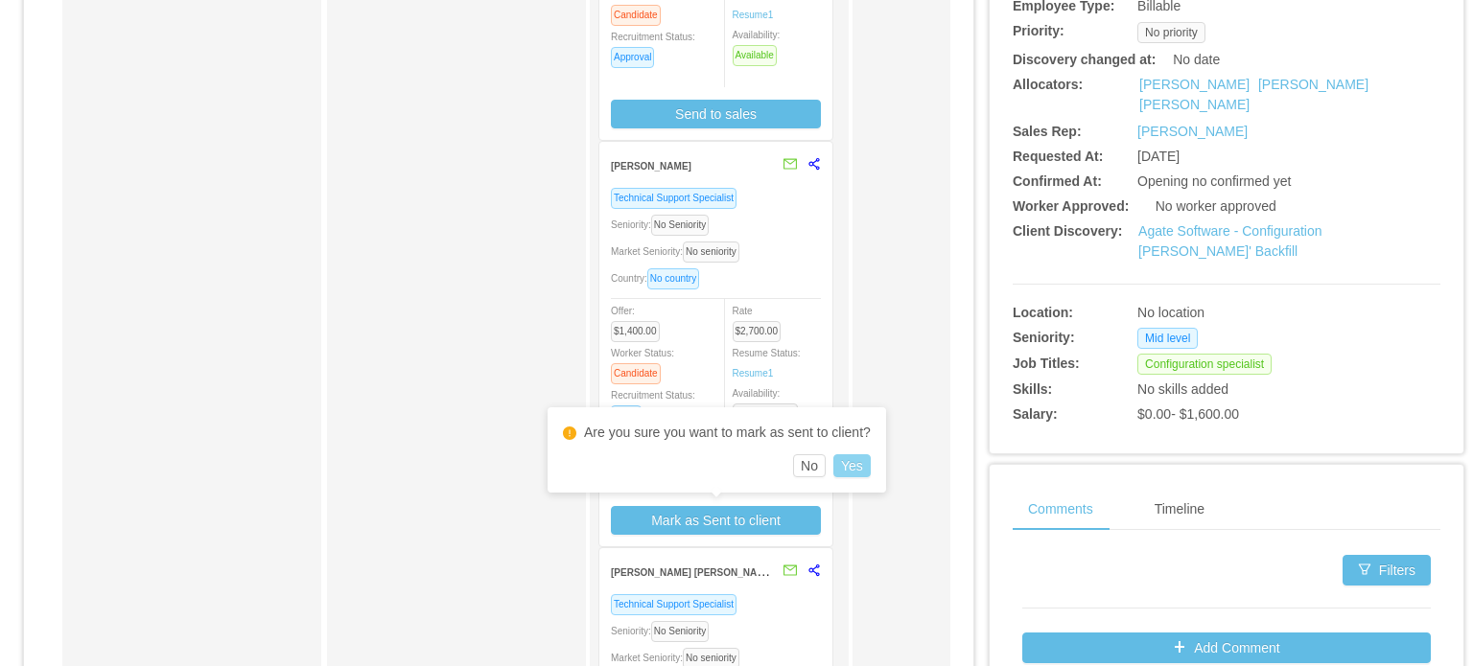
click at [849, 461] on button "Yes" at bounding box center [851, 465] width 37 height 23
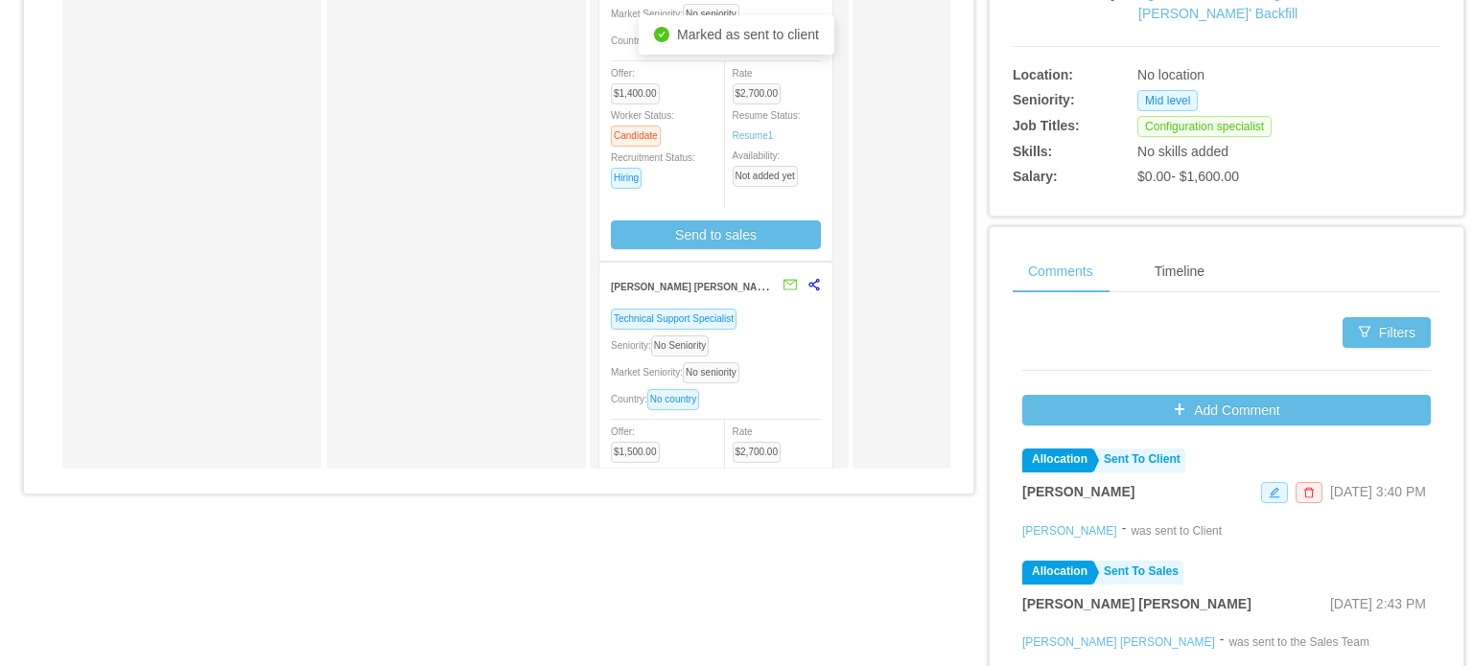
scroll to position [208, 0]
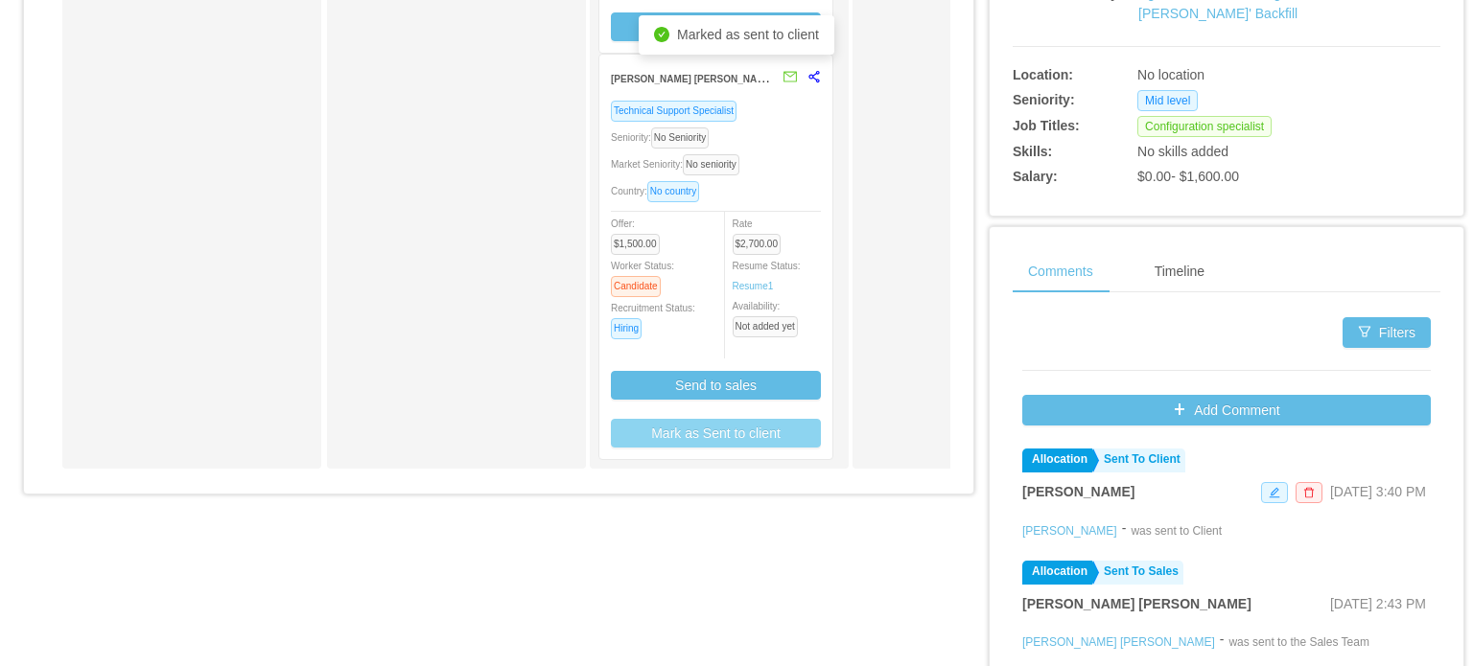
click at [736, 433] on button "Mark as Sent to client" at bounding box center [716, 433] width 210 height 29
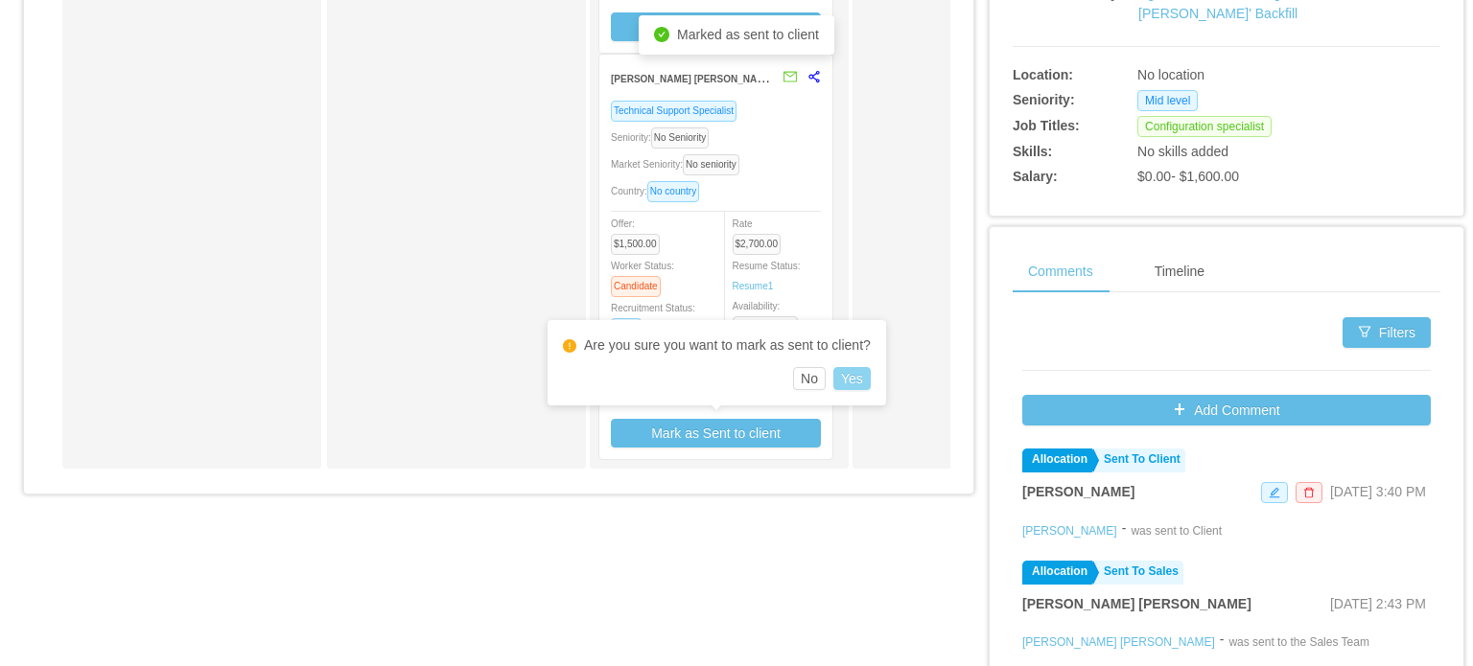
click at [842, 377] on button "Yes" at bounding box center [851, 378] width 37 height 23
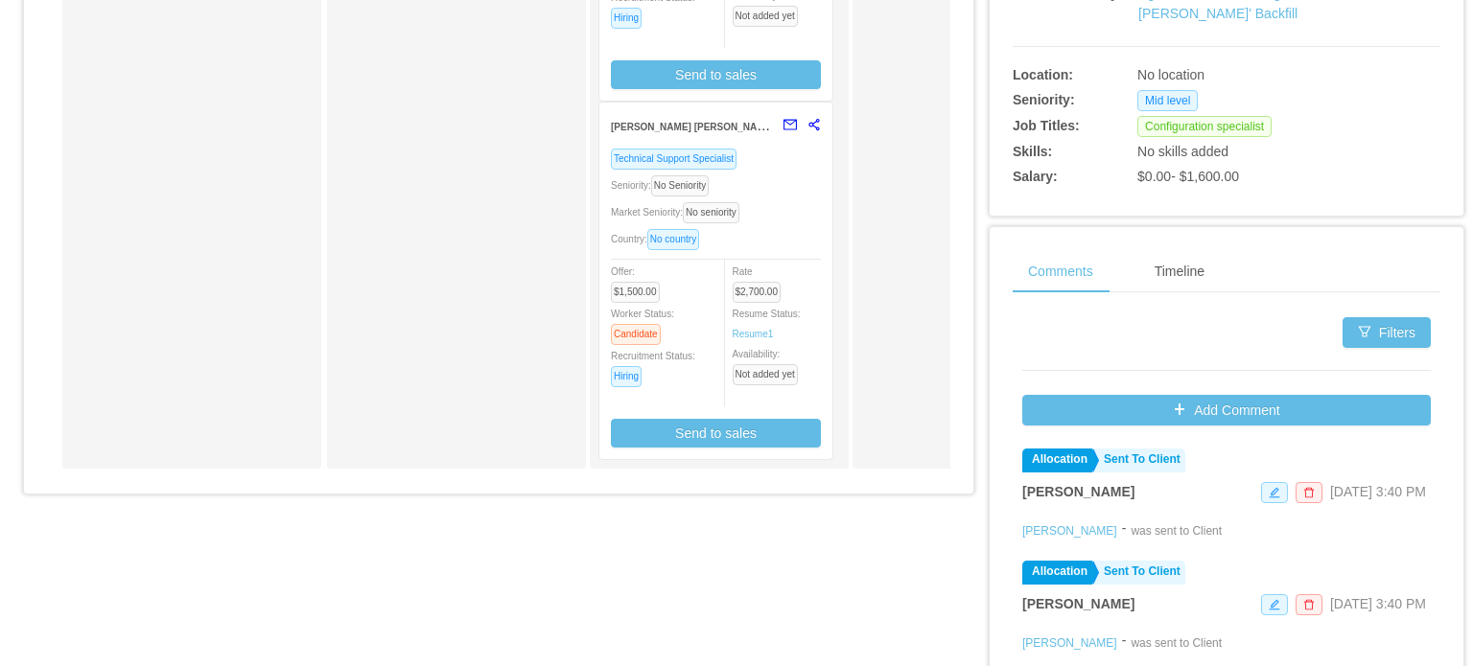
scroll to position [161, 0]
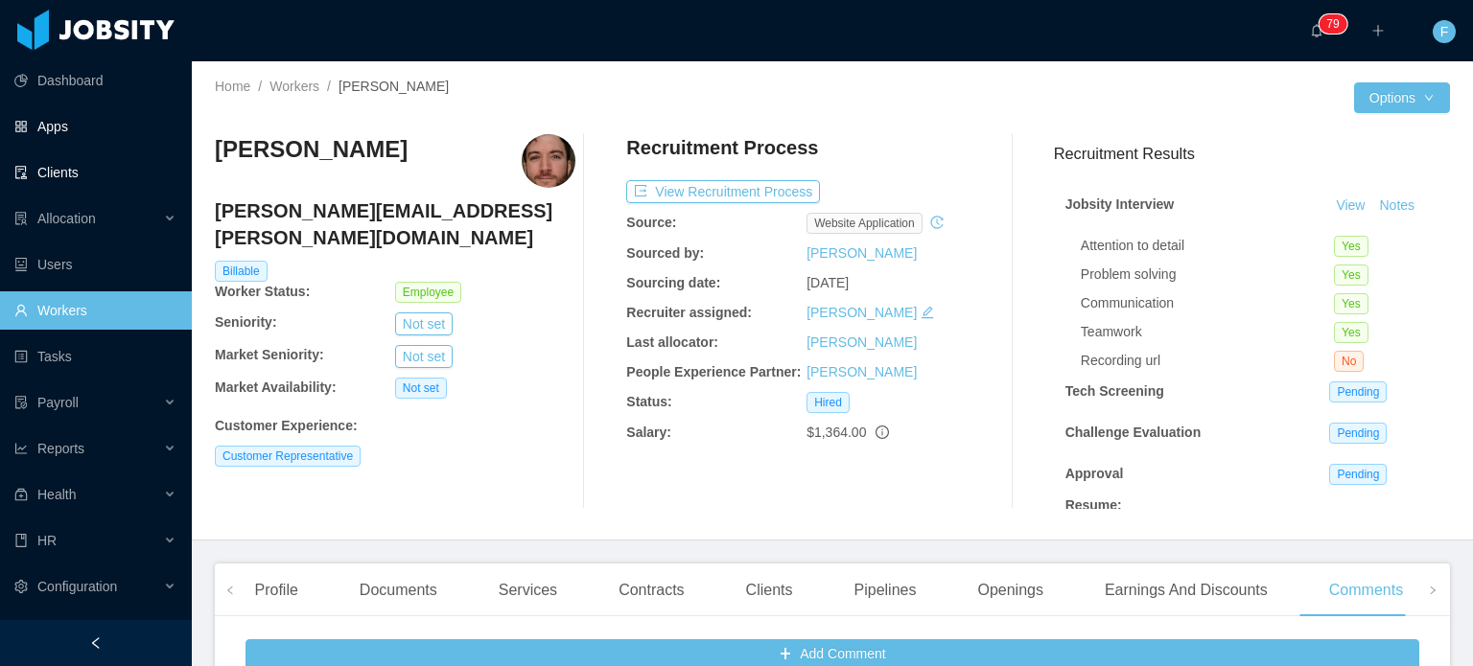
scroll to position [249, 0]
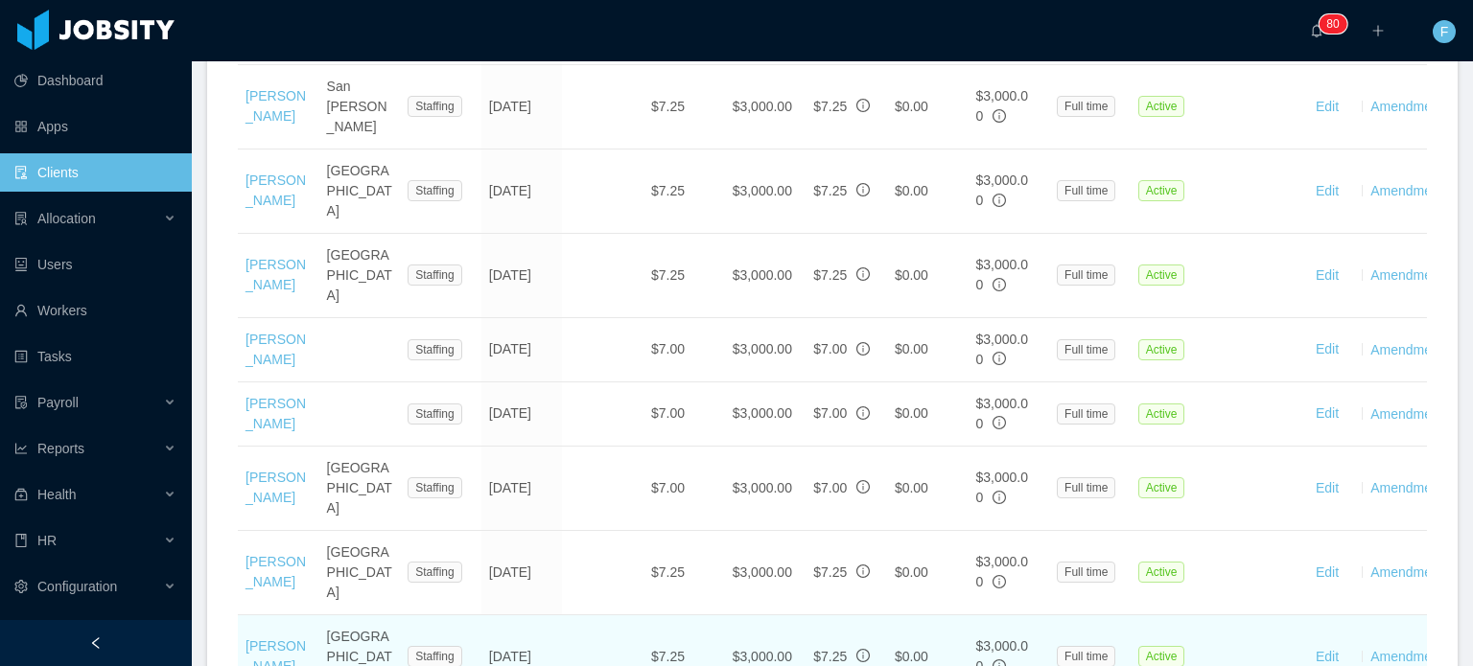
scroll to position [2396, 0]
click at [263, 636] on link "[PERSON_NAME]" at bounding box center [275, 653] width 60 height 35
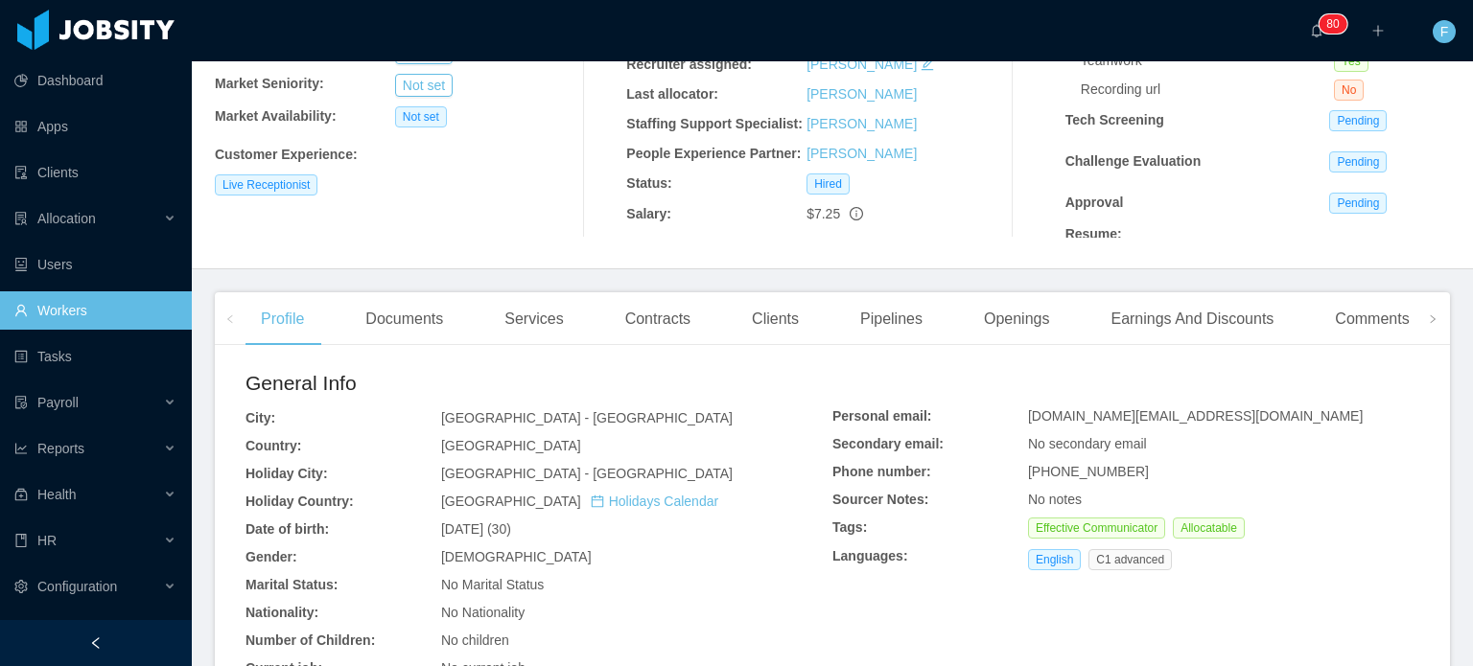
scroll to position [268, 0]
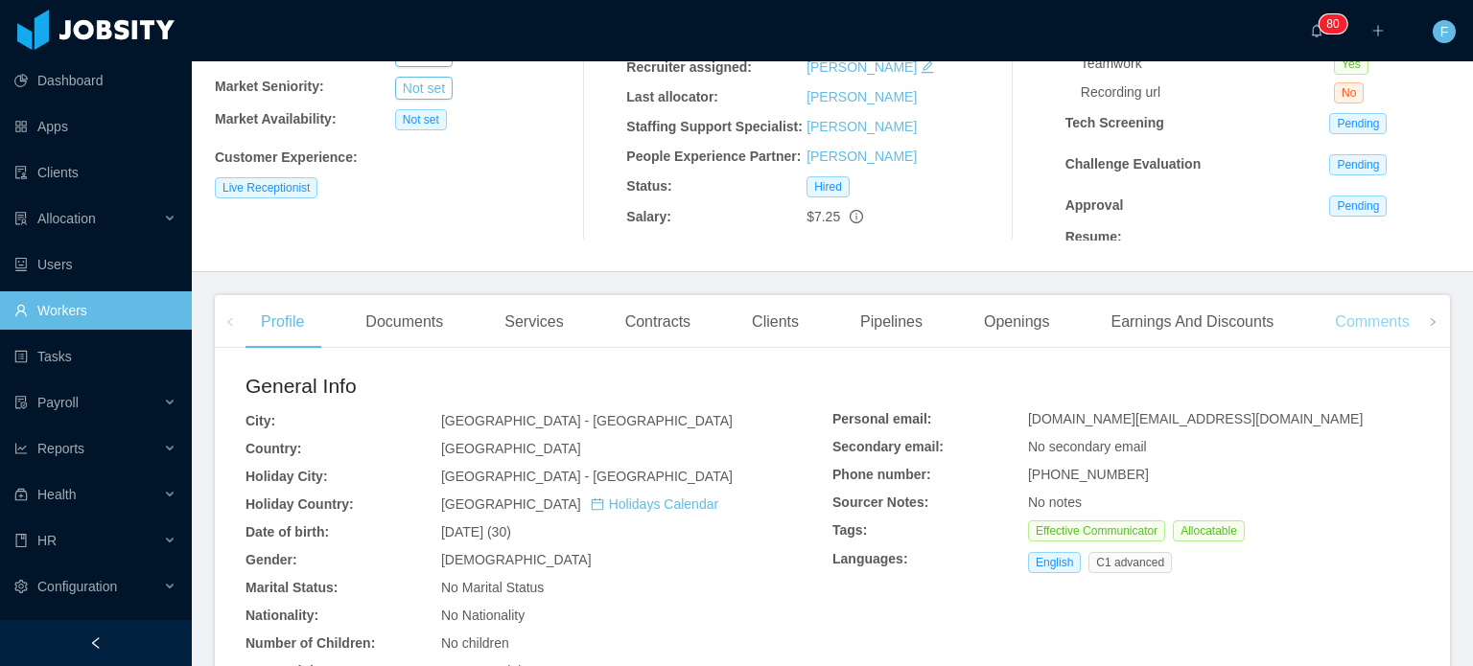
click at [1344, 329] on div "Comments" at bounding box center [1371, 322] width 105 height 54
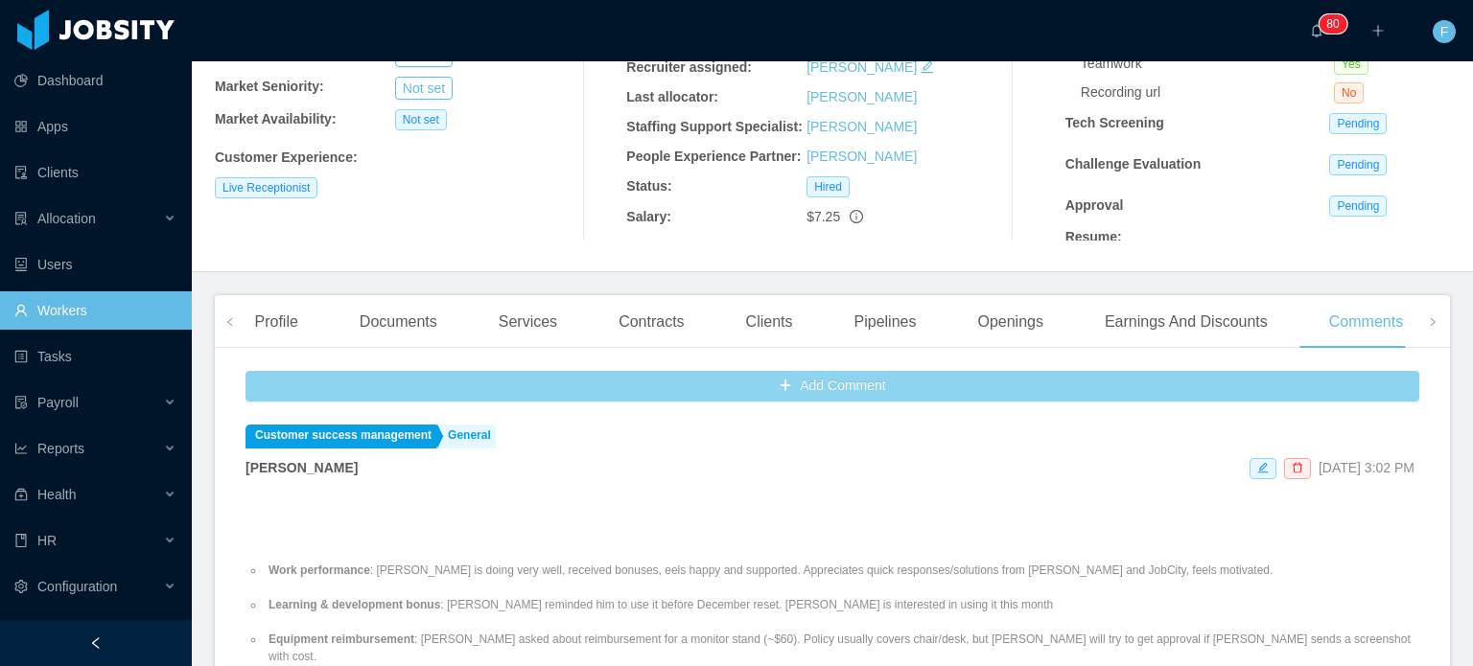
click at [744, 383] on button "Add Comment" at bounding box center [832, 386] width 1174 height 31
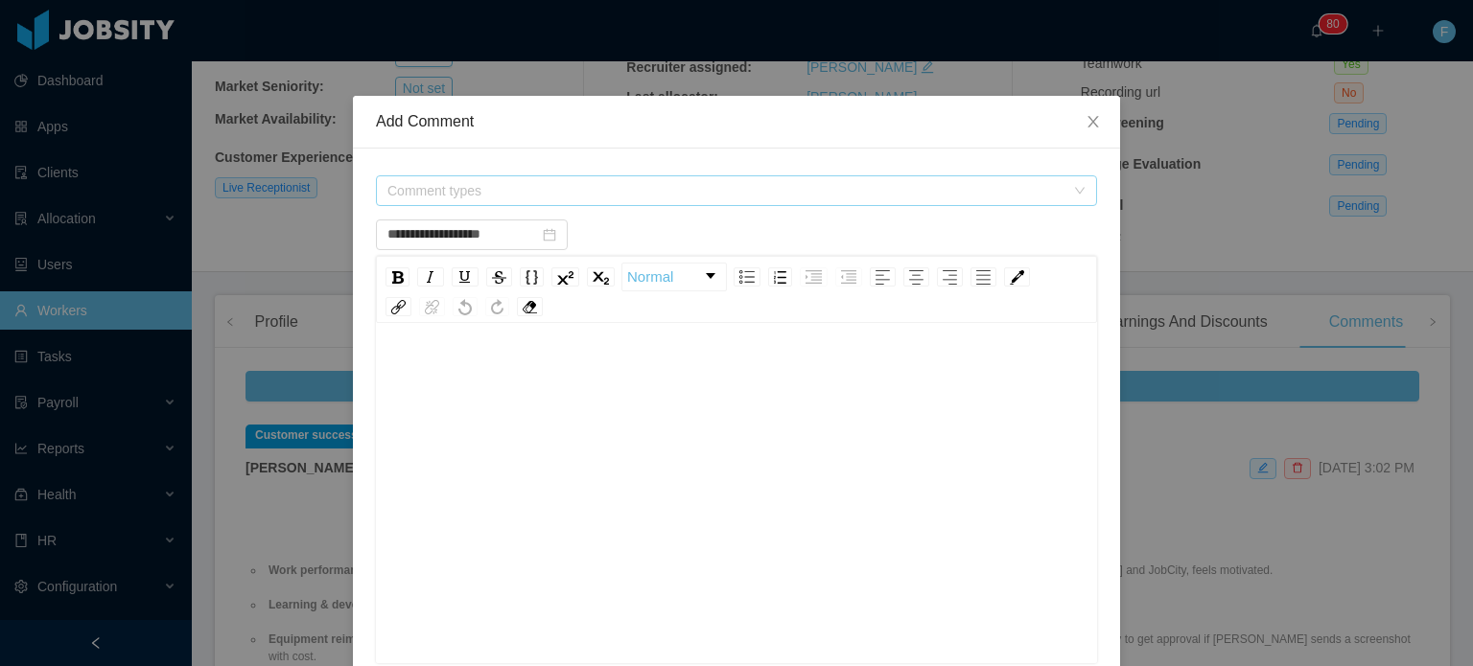
click at [720, 189] on span "Comment types" at bounding box center [725, 190] width 677 height 19
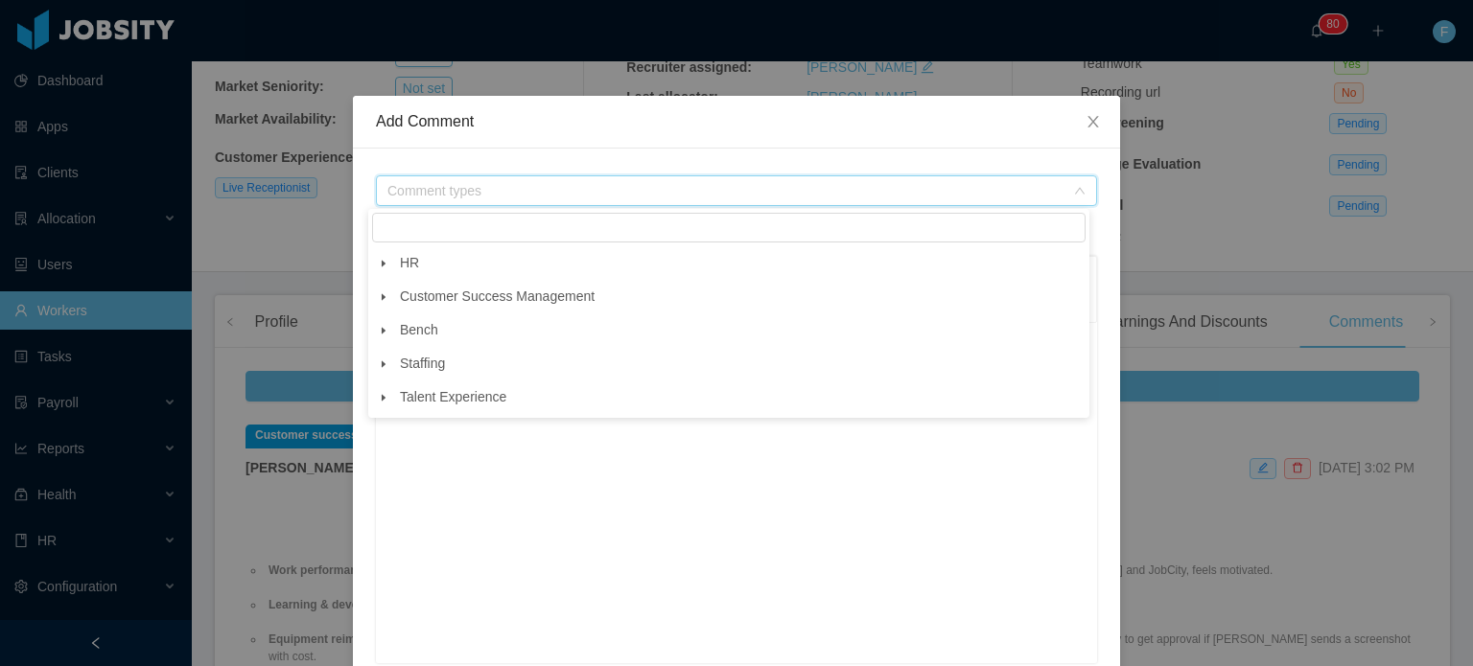
click at [376, 295] on span at bounding box center [383, 297] width 23 height 23
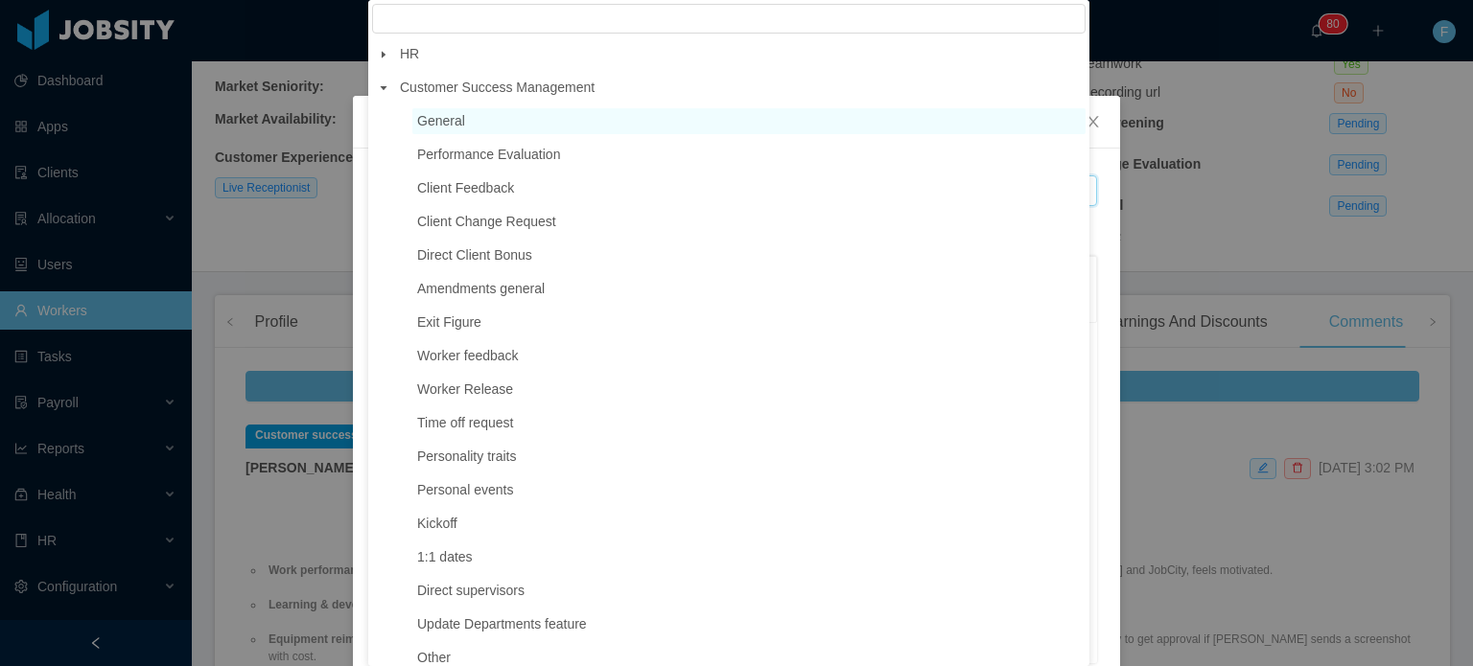
click at [486, 128] on span "General" at bounding box center [748, 121] width 673 height 26
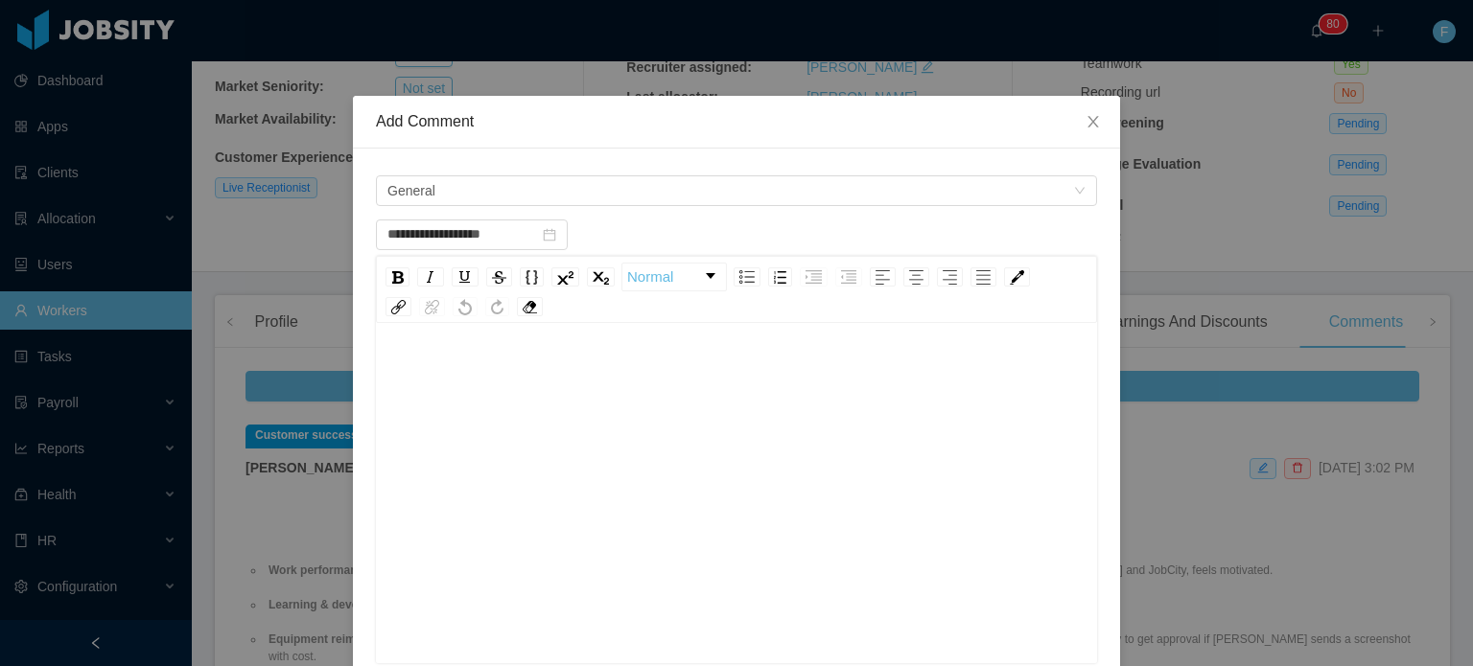
click at [421, 360] on div "rdw-editor" at bounding box center [736, 375] width 691 height 38
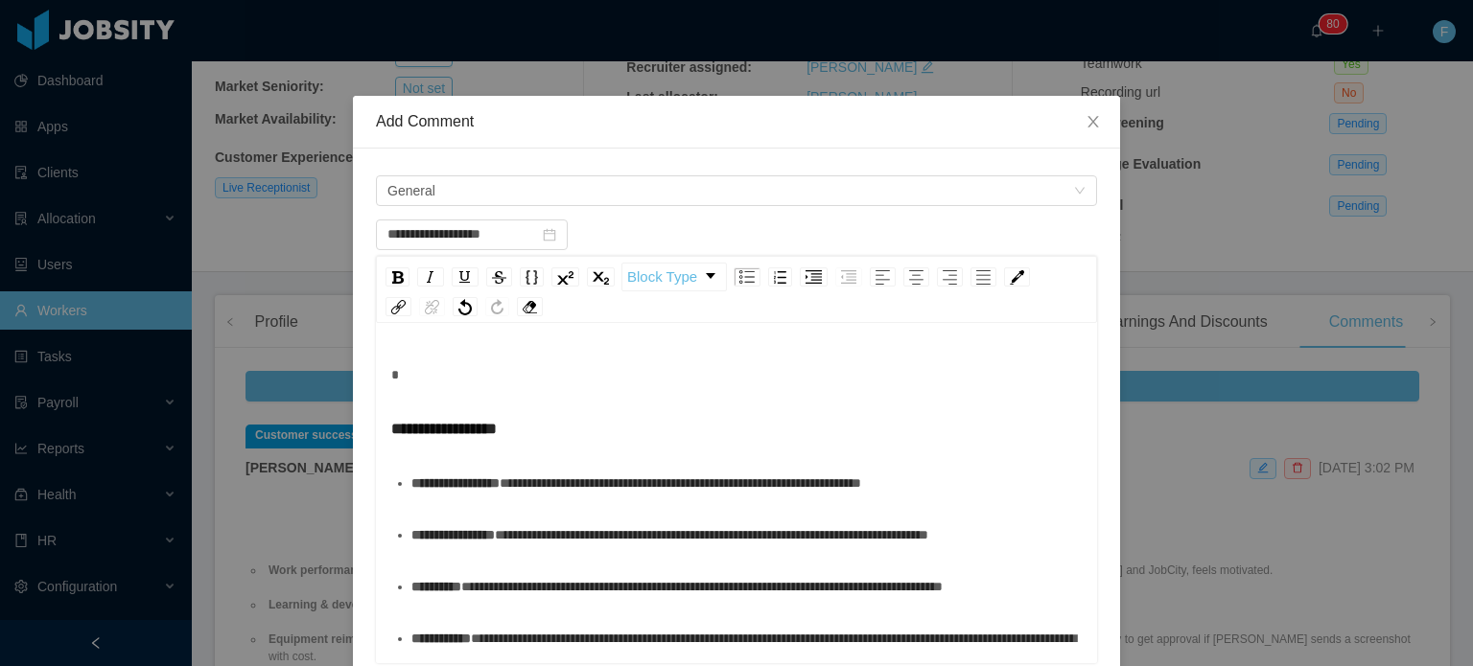
click at [391, 421] on span "**********" at bounding box center [443, 428] width 105 height 15
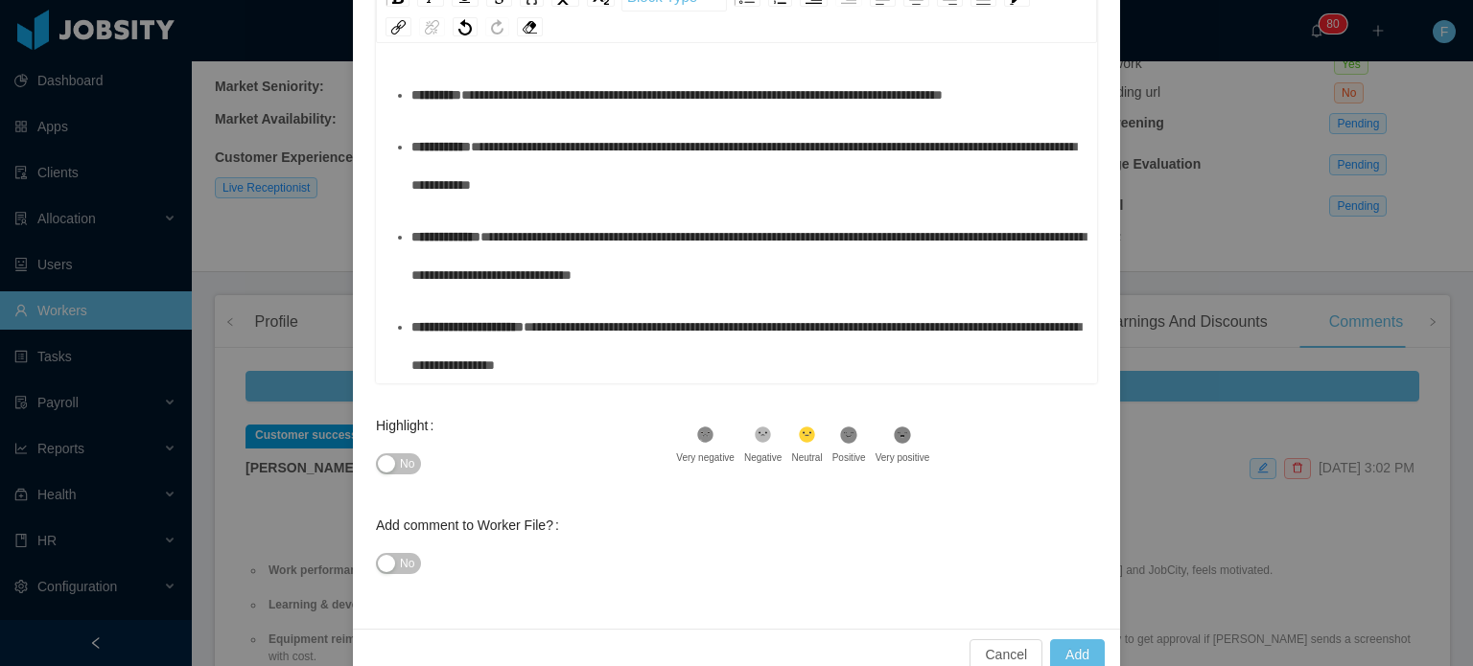
scroll to position [282, 0]
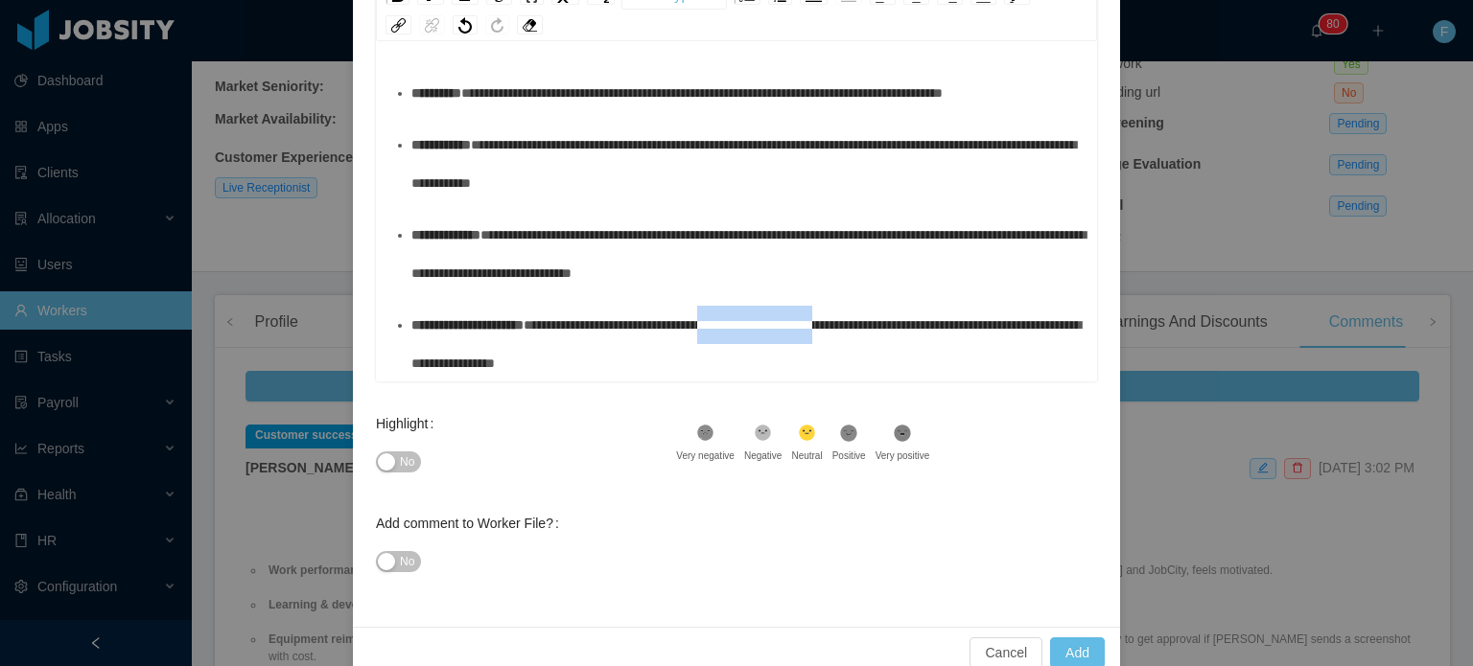
drag, startPoint x: 786, startPoint y: 319, endPoint x: 931, endPoint y: 323, distance: 144.8
click at [931, 323] on span "**********" at bounding box center [745, 344] width 669 height 52
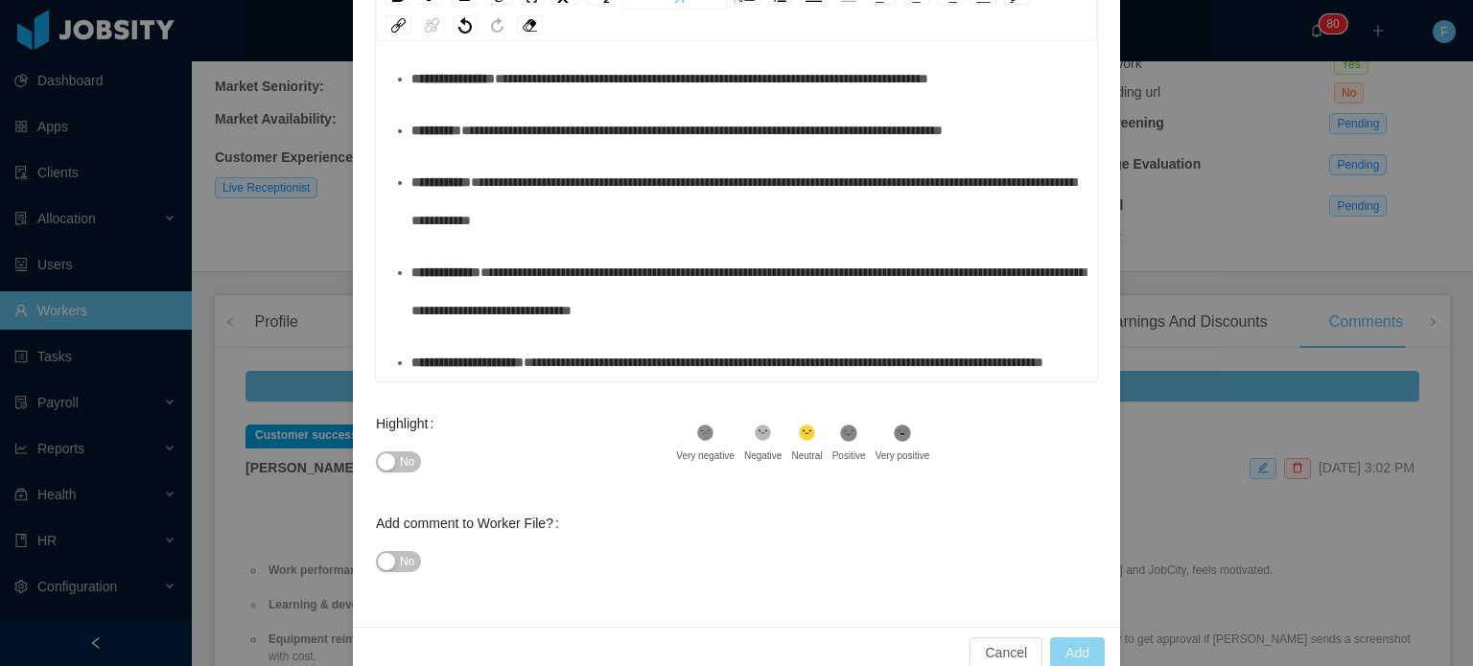
type input "**********"
click at [1070, 644] on button "Add" at bounding box center [1077, 653] width 55 height 31
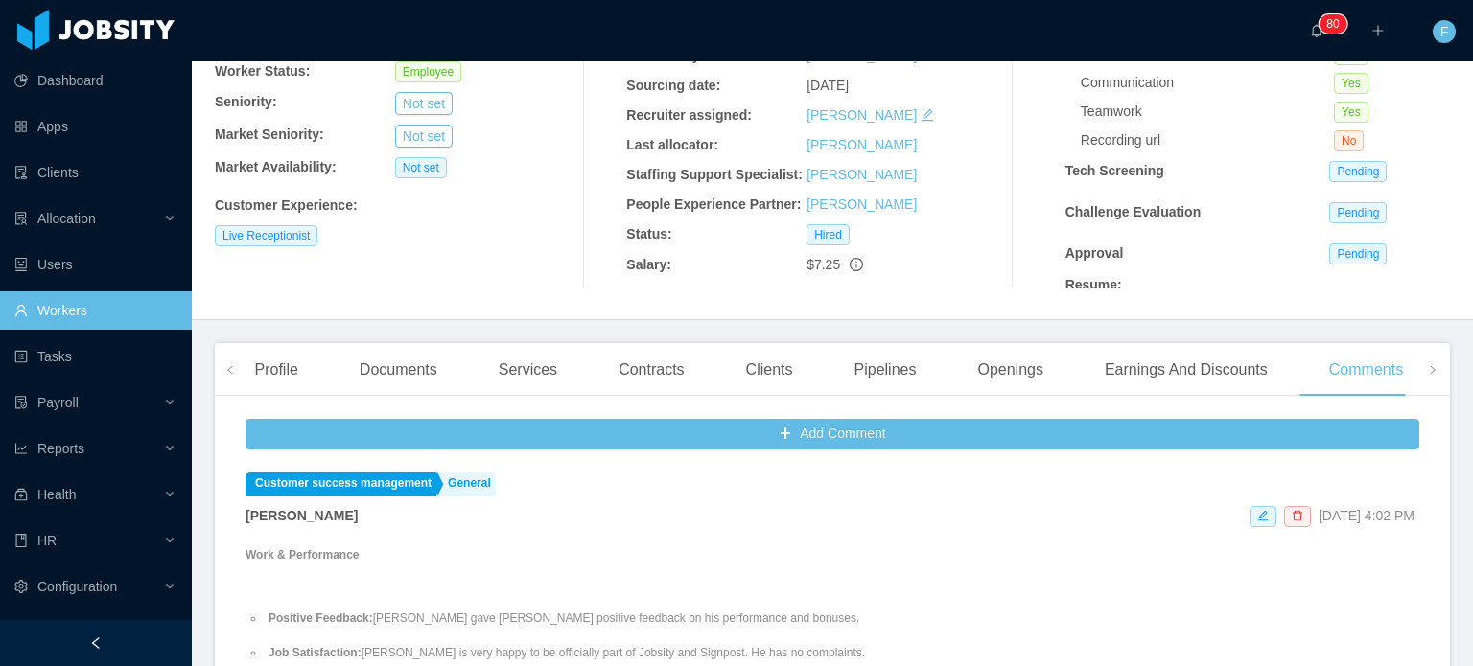
scroll to position [0, 0]
